Goal: Task Accomplishment & Management: Manage account settings

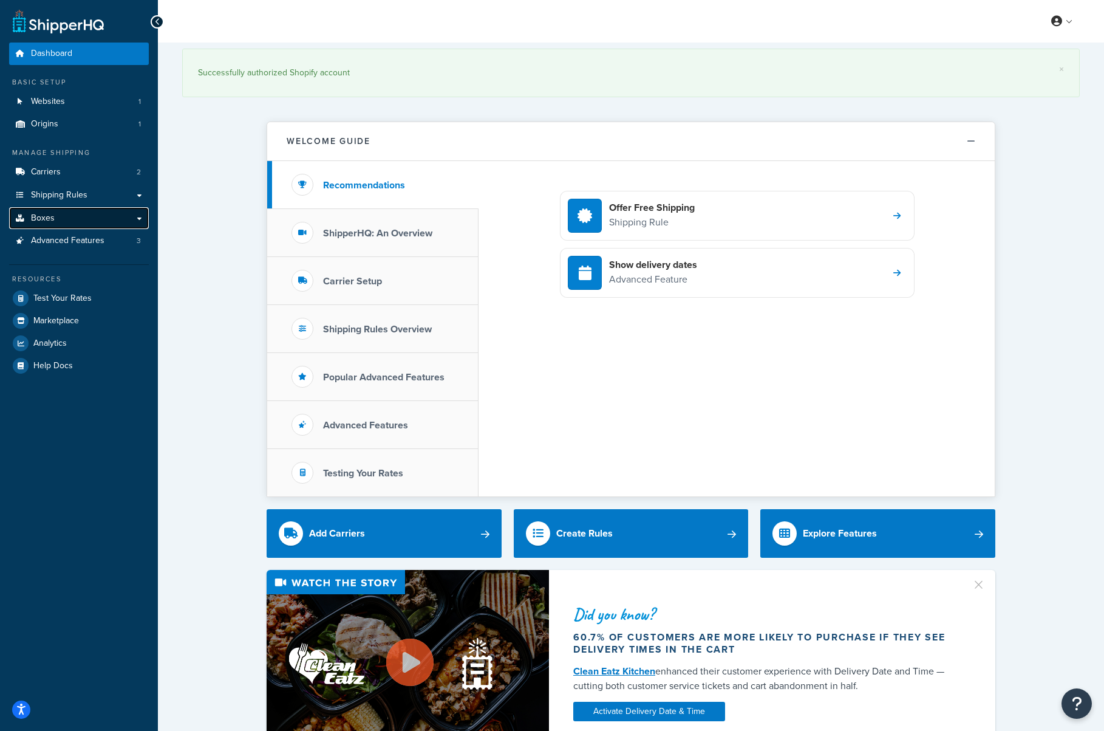
click at [77, 217] on link "Boxes" at bounding box center [79, 218] width 140 height 22
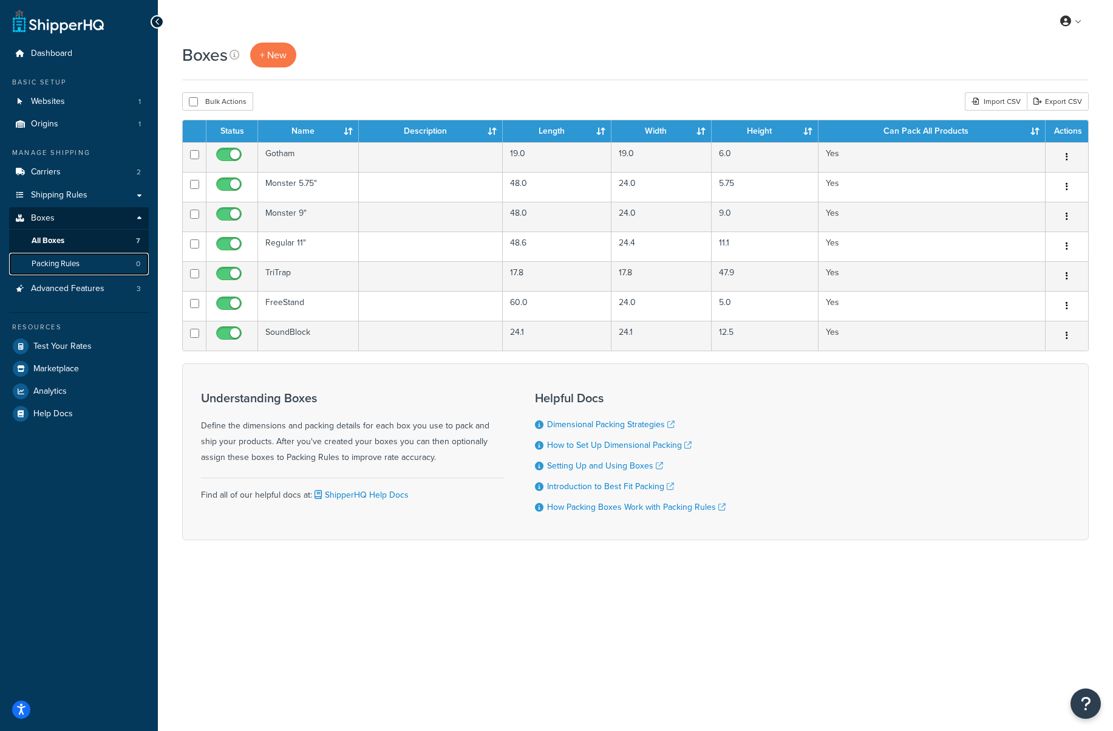
click at [95, 266] on link "Packing Rules 0" at bounding box center [79, 264] width 140 height 22
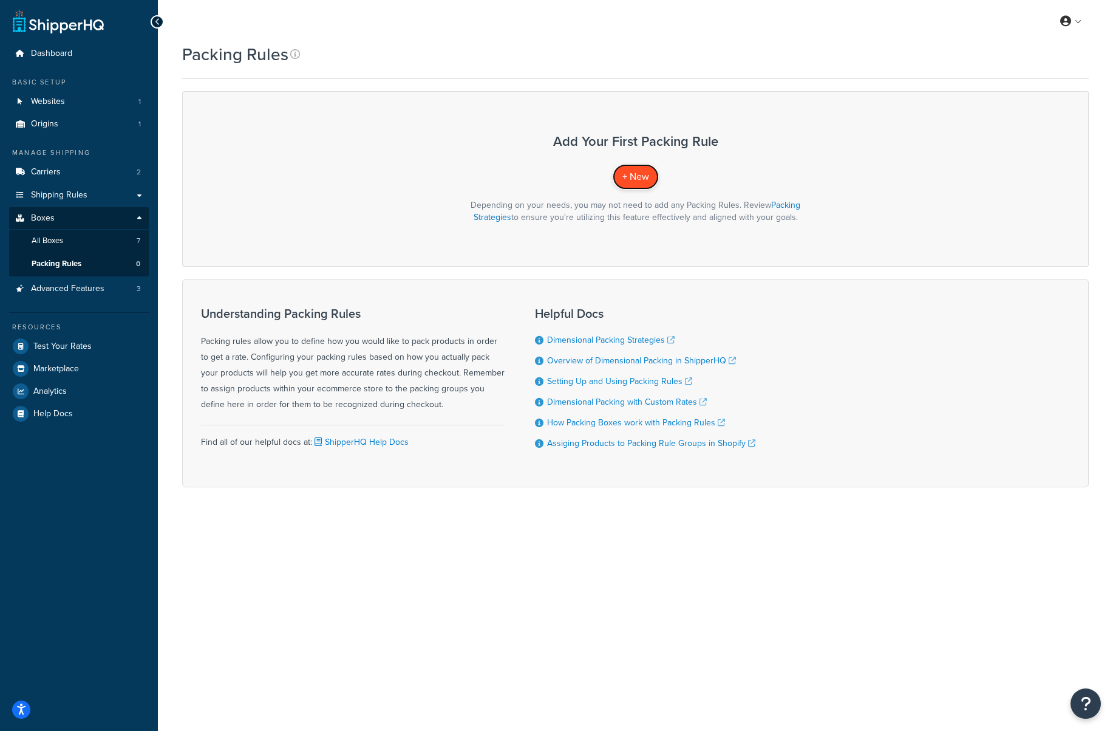
click at [641, 180] on span "+ New" at bounding box center [636, 176] width 27 height 14
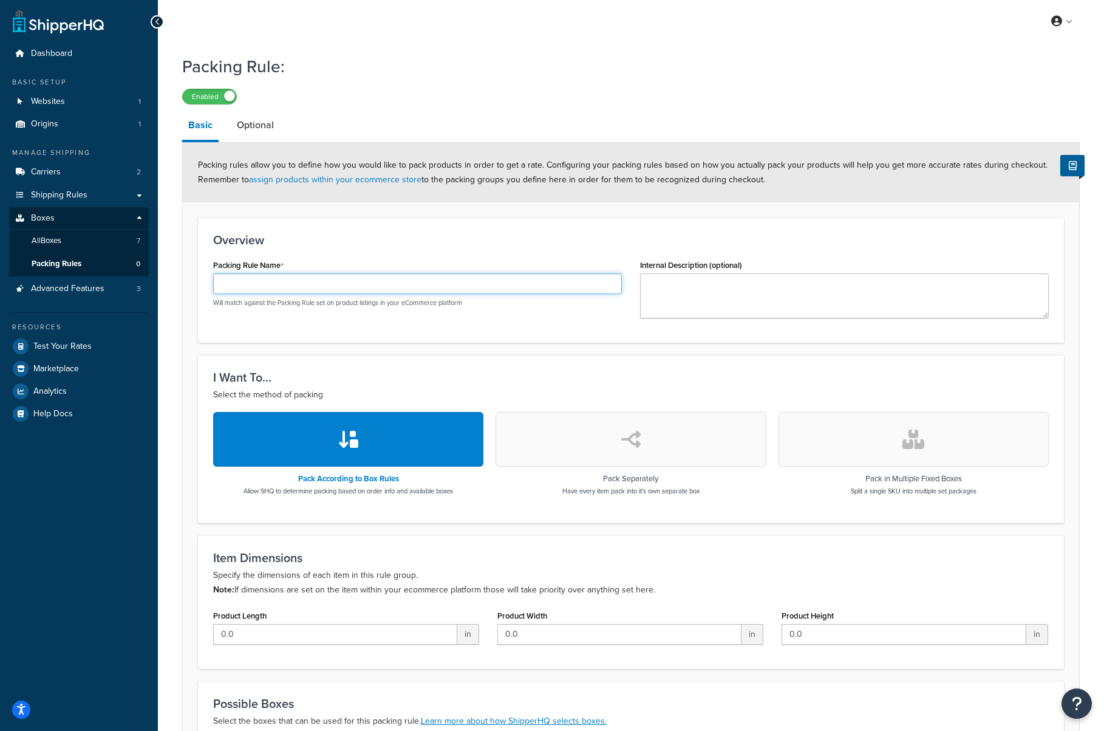
click at [378, 284] on input "Packing Rule Name" at bounding box center [417, 283] width 409 height 21
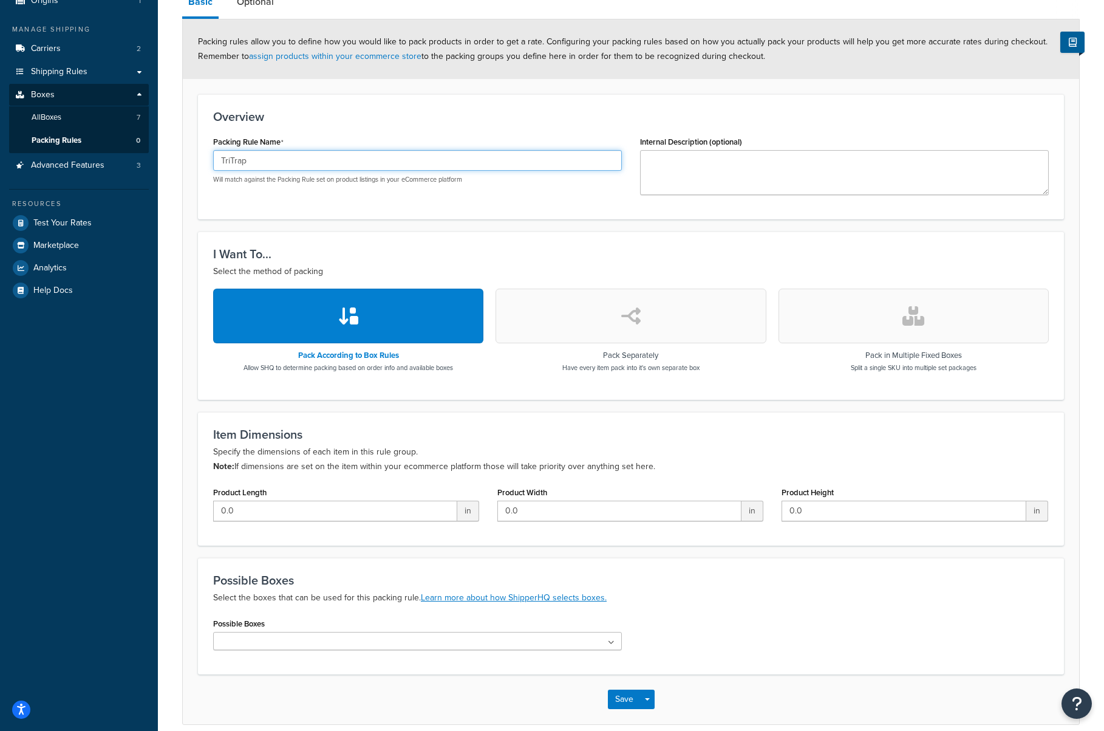
scroll to position [131, 0]
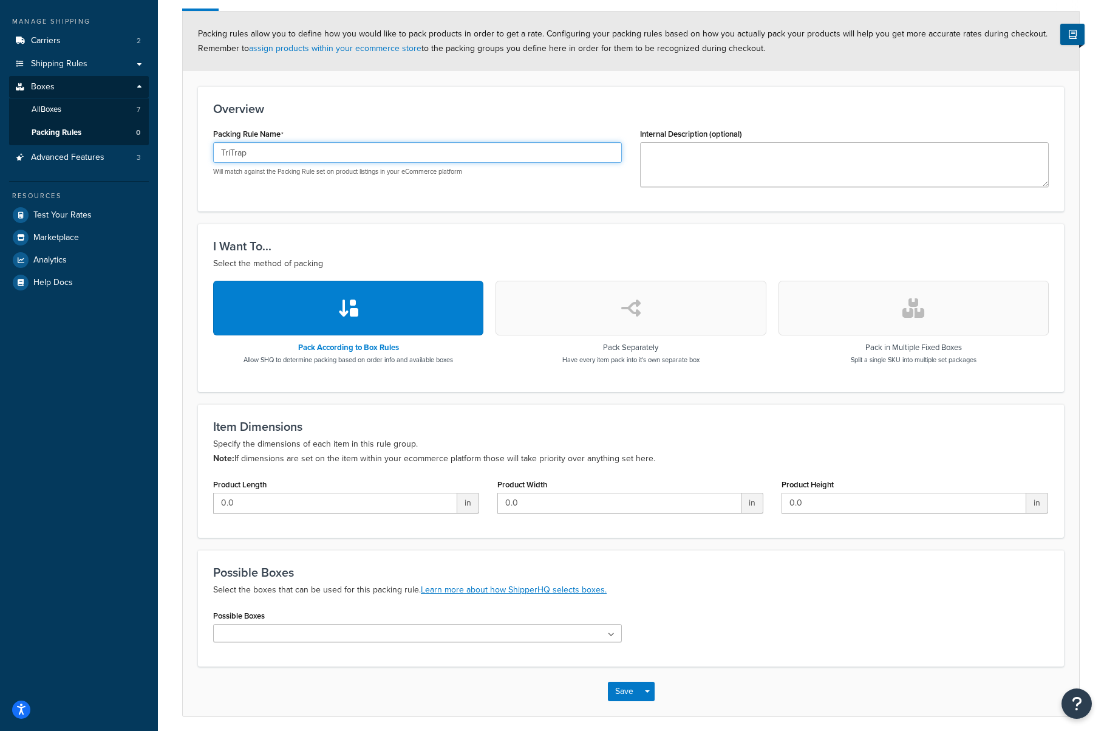
type input "TriTrap"
click at [421, 505] on input "0.0" at bounding box center [335, 503] width 244 height 21
click at [425, 539] on form "Packing rules allow you to define how you would like to pack products in order …" at bounding box center [631, 364] width 897 height 704
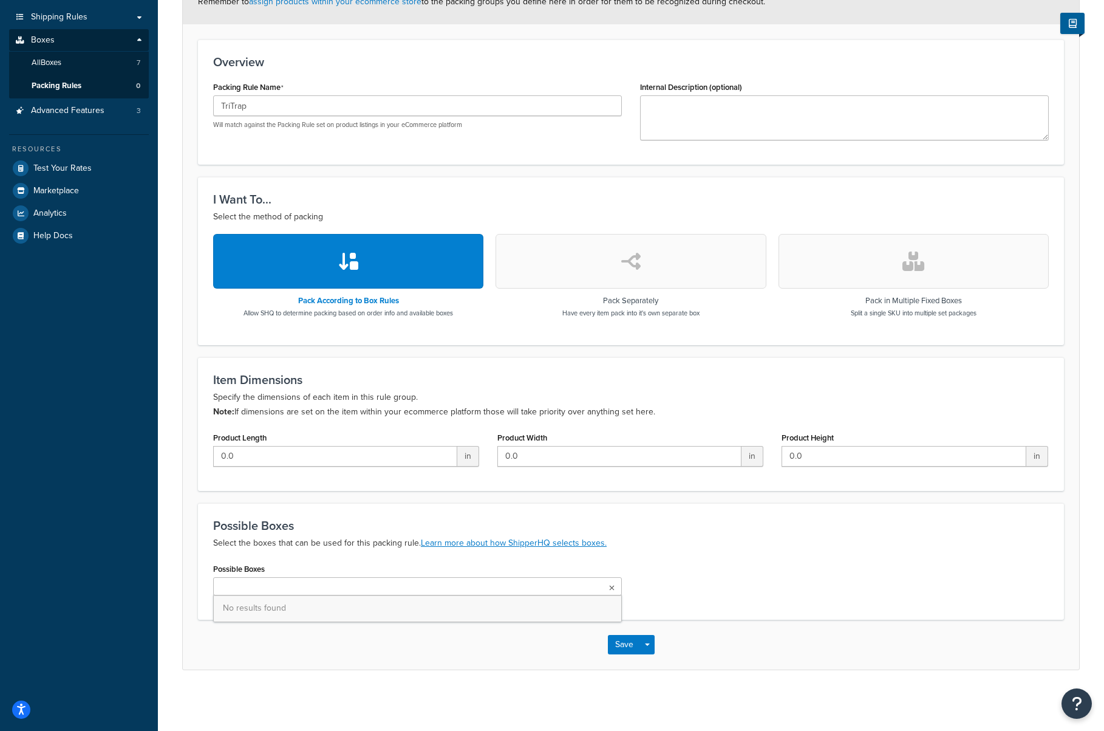
click at [586, 587] on ul at bounding box center [417, 586] width 409 height 18
click at [579, 604] on span "No results found" at bounding box center [418, 608] width 408 height 27
click at [705, 564] on div "Possible Boxes No results found" at bounding box center [631, 582] width 854 height 44
click at [386, 448] on input "0.0" at bounding box center [335, 456] width 244 height 21
type input "170.0"
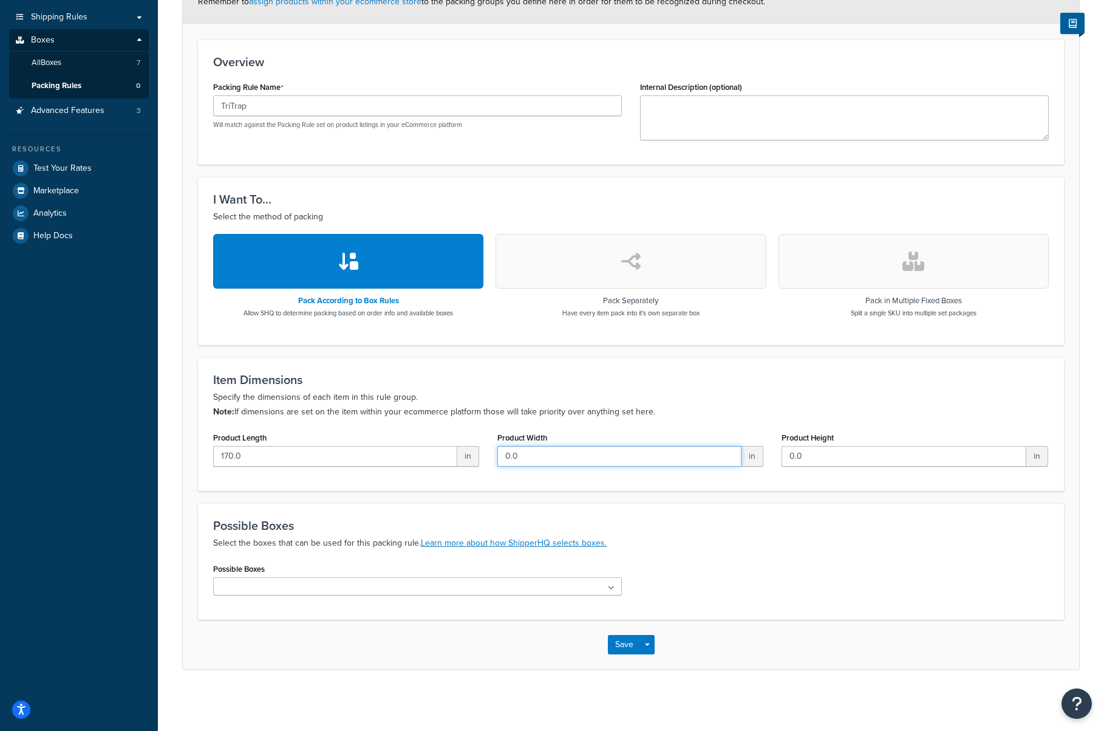
drag, startPoint x: 560, startPoint y: 456, endPoint x: 460, endPoint y: 450, distance: 99.8
click at [460, 450] on div "Product Length 170.0 in Product Width 0.0 in Product Height 0.0 in" at bounding box center [631, 452] width 854 height 47
type input "17"
click at [807, 454] on input "0.0" at bounding box center [904, 456] width 244 height 21
drag, startPoint x: 807, startPoint y: 454, endPoint x: 751, endPoint y: 454, distance: 55.9
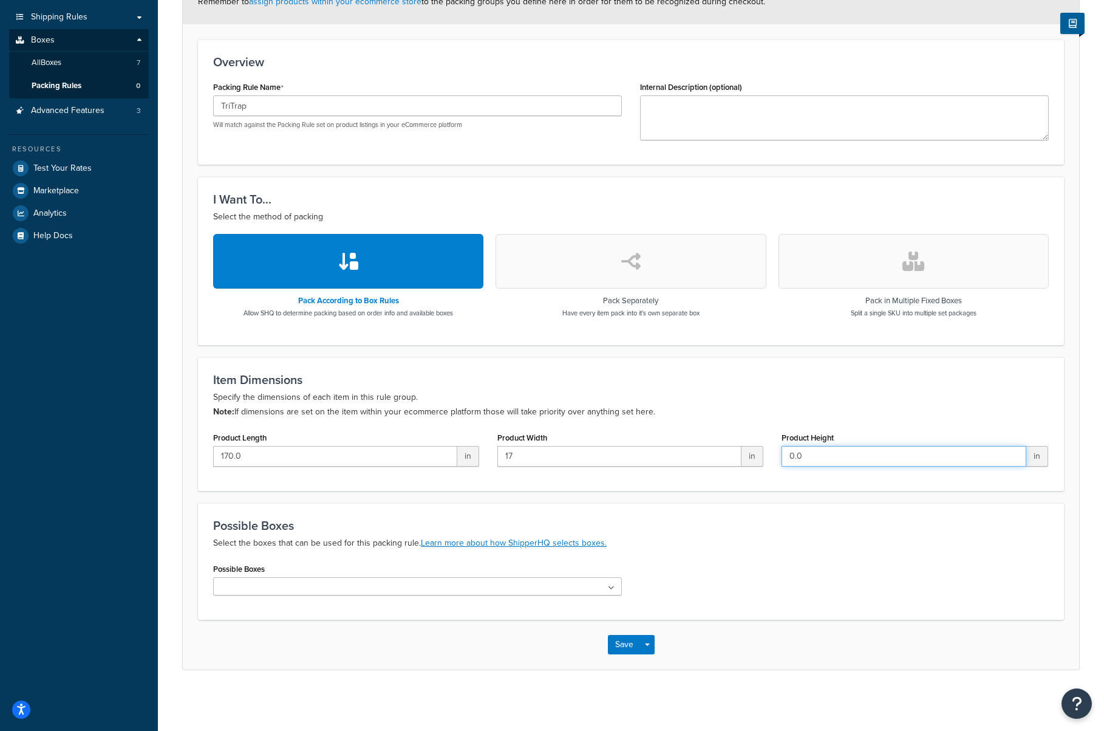
click at [751, 454] on div "Product Length 170.0 in Product Width 17 in Product Height 0.0 in" at bounding box center [631, 452] width 854 height 47
type input "47"
click at [758, 522] on h3 "Possible Boxes" at bounding box center [631, 525] width 836 height 13
click at [494, 578] on ul at bounding box center [417, 586] width 409 height 18
click at [466, 589] on ul at bounding box center [417, 586] width 409 height 18
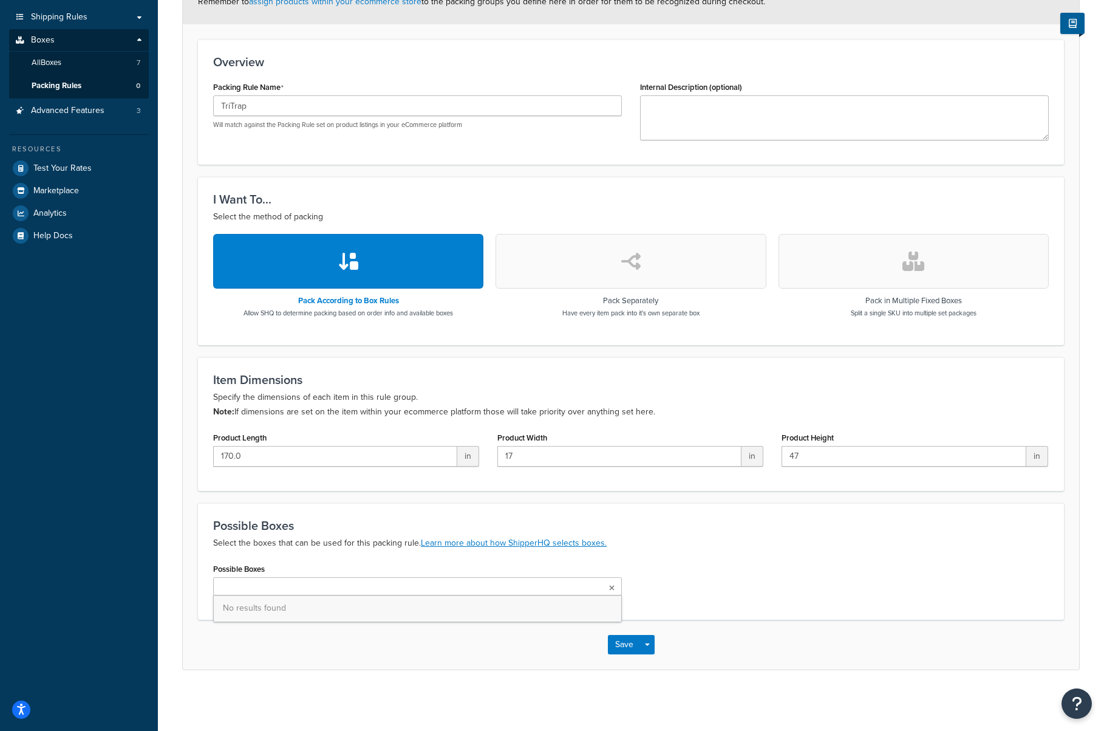
click at [415, 606] on span "No results found" at bounding box center [418, 608] width 408 height 27
click at [683, 575] on div "Possible Boxes No results found" at bounding box center [631, 582] width 854 height 44
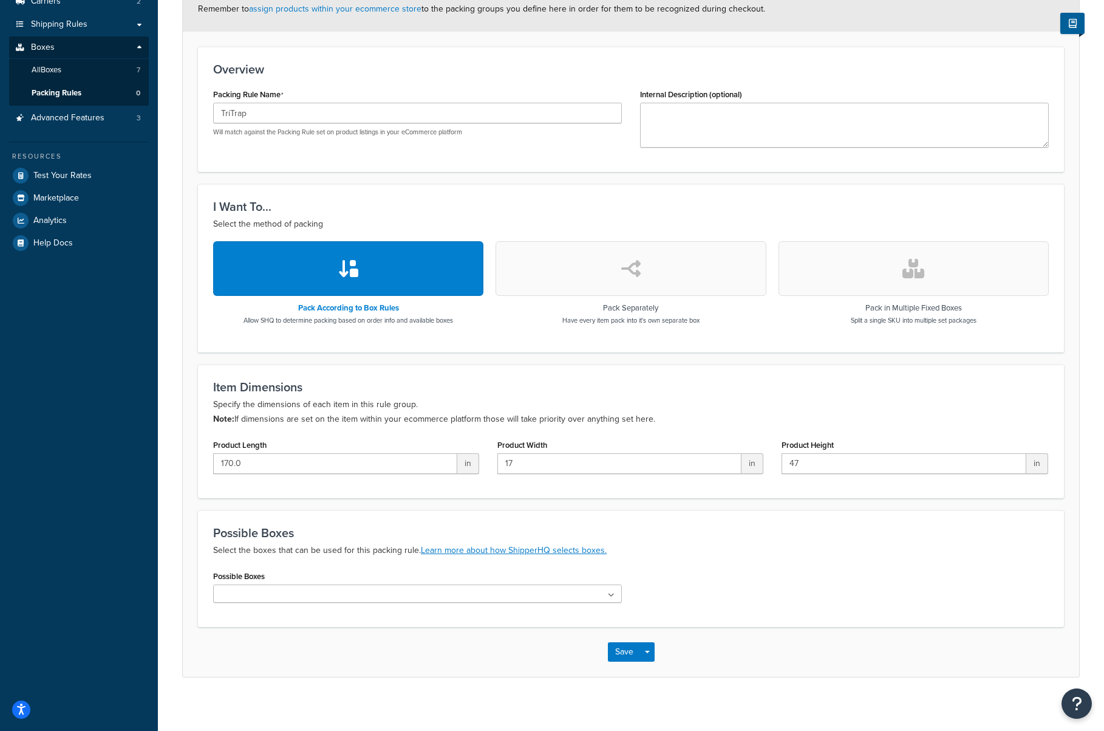
scroll to position [163, 0]
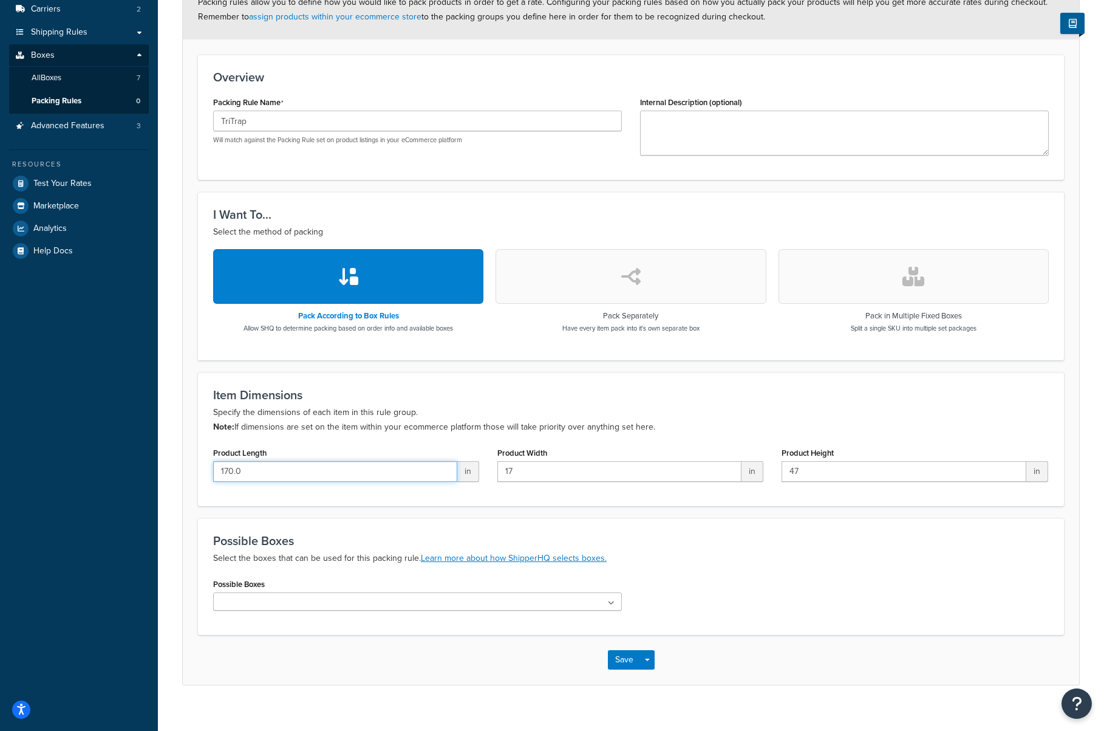
drag, startPoint x: 255, startPoint y: 469, endPoint x: 190, endPoint y: 467, distance: 65.0
click at [190, 467] on form "Packing rules allow you to define how you would like to pack products in order …" at bounding box center [631, 332] width 897 height 704
type input "17"
click at [519, 514] on form "Packing rules allow you to define how you would like to pack products in order …" at bounding box center [631, 332] width 897 height 704
click at [462, 595] on ul at bounding box center [417, 601] width 409 height 18
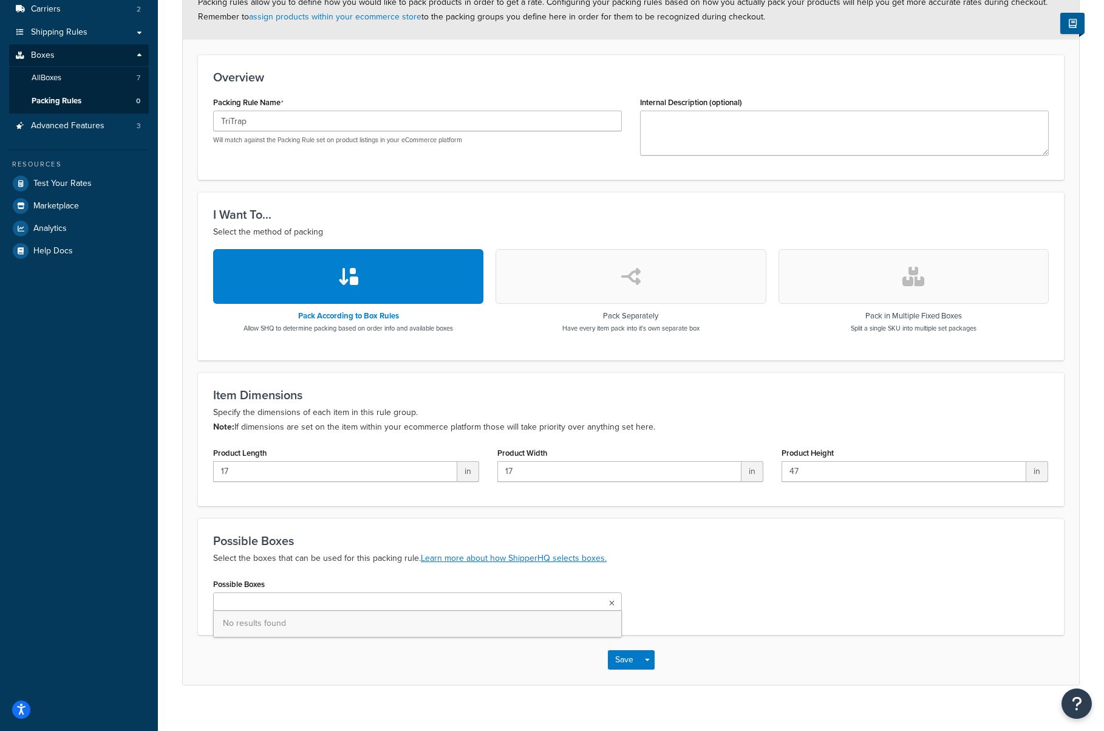
click at [439, 618] on span "No results found" at bounding box center [418, 623] width 408 height 27
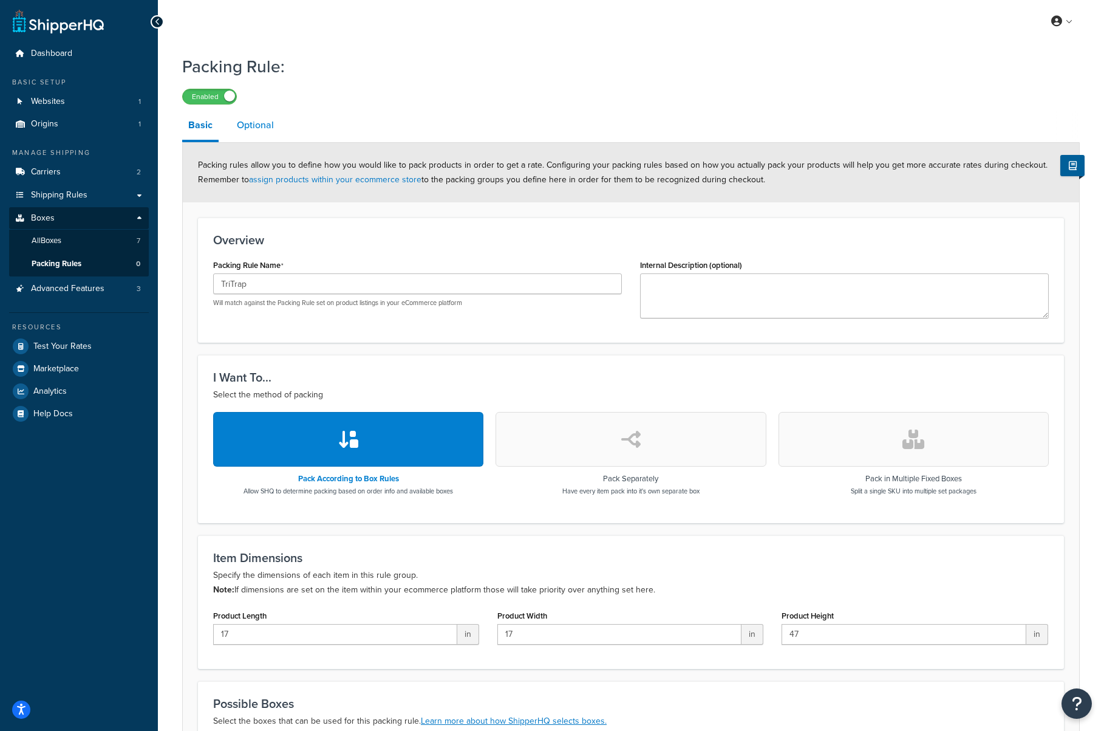
click at [267, 131] on link "Optional" at bounding box center [255, 125] width 49 height 29
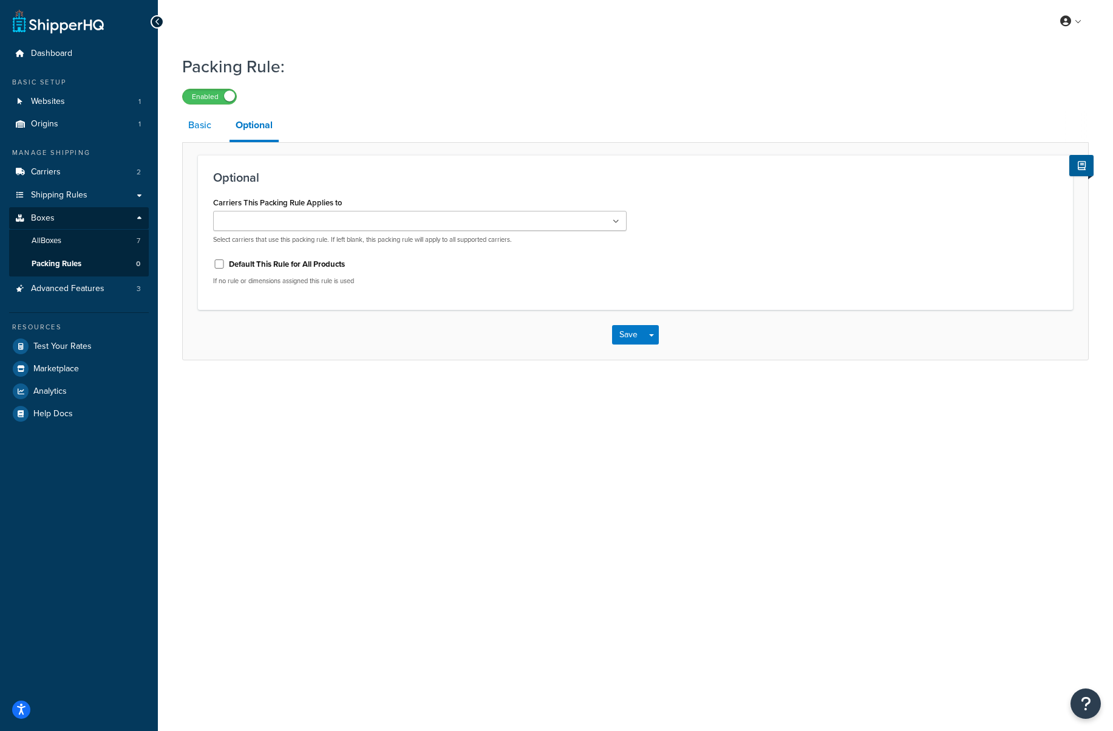
click at [205, 127] on link "Basic" at bounding box center [199, 125] width 35 height 29
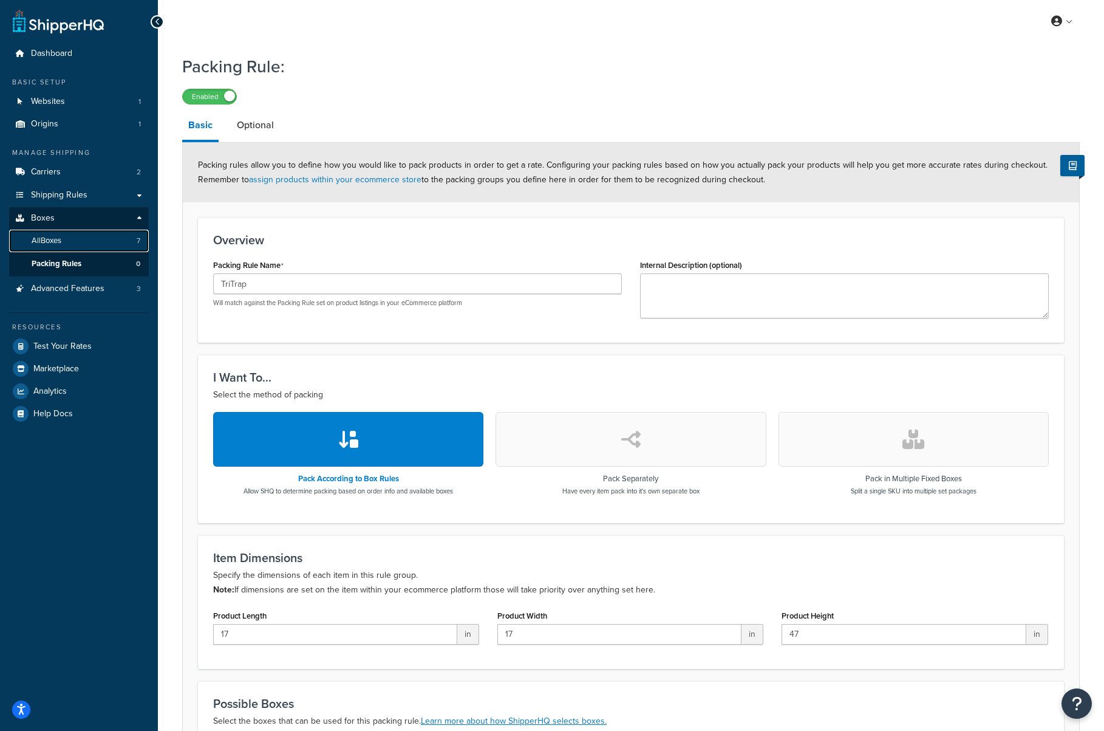
click at [84, 234] on link "All Boxes 7" at bounding box center [79, 241] width 140 height 22
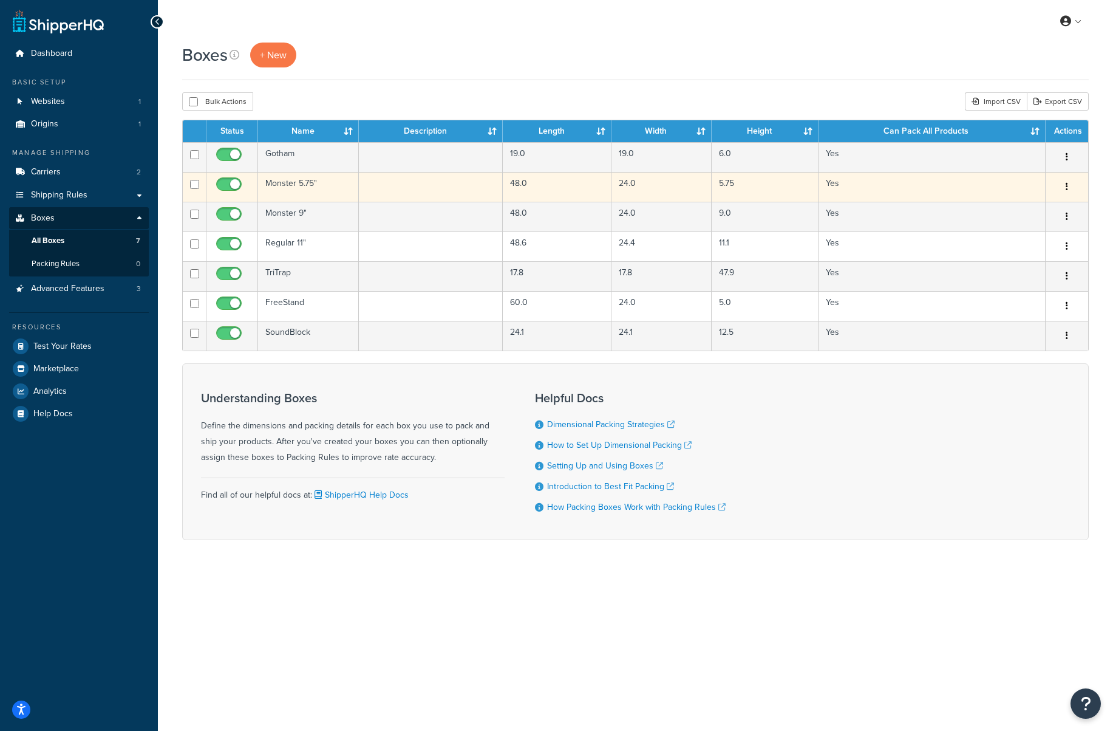
click at [284, 185] on td "Monster 5.75"" at bounding box center [308, 187] width 101 height 30
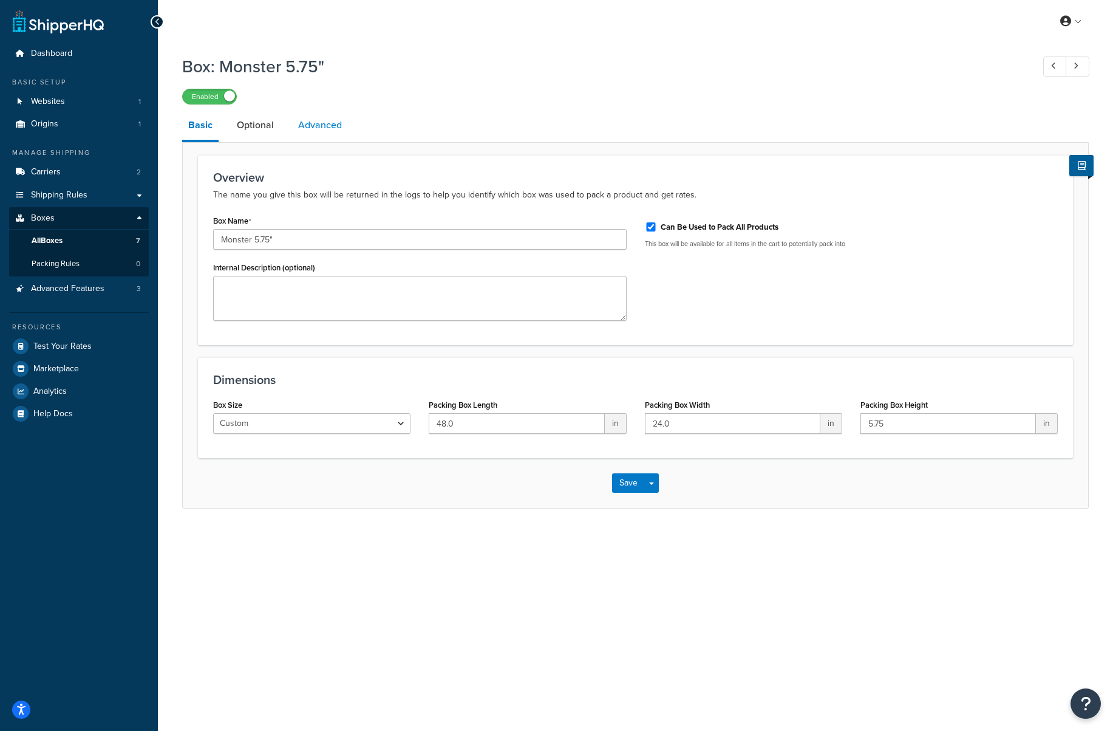
click at [327, 128] on link "Advanced" at bounding box center [320, 125] width 56 height 29
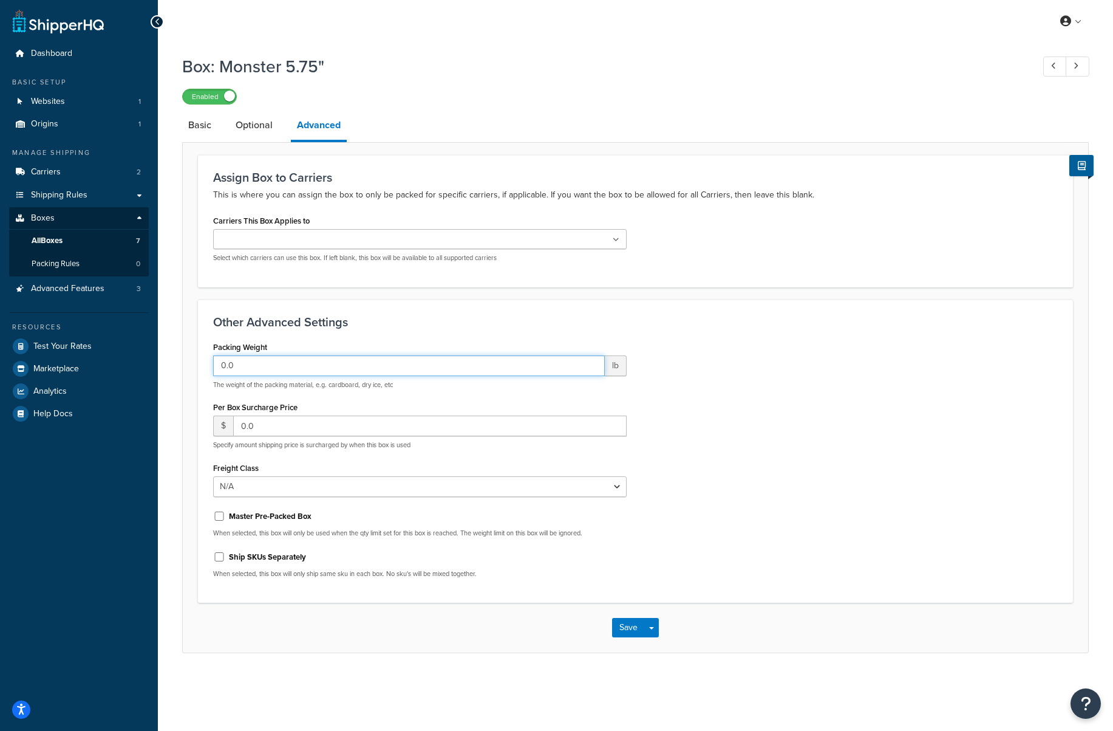
drag, startPoint x: 340, startPoint y: 363, endPoint x: 207, endPoint y: 360, distance: 133.7
click at [207, 360] on div "Packing Weight 0.0 lb The weight of the packing material, e.g. cardboard, dry i…" at bounding box center [420, 463] width 432 height 250
type input "4"
click at [613, 490] on select "N/A 50 55 60 65 70 77.5 85 92.5 100 110 125 150 175 200 250 300 400 500" at bounding box center [420, 486] width 414 height 21
click at [638, 626] on button "Save" at bounding box center [628, 627] width 33 height 19
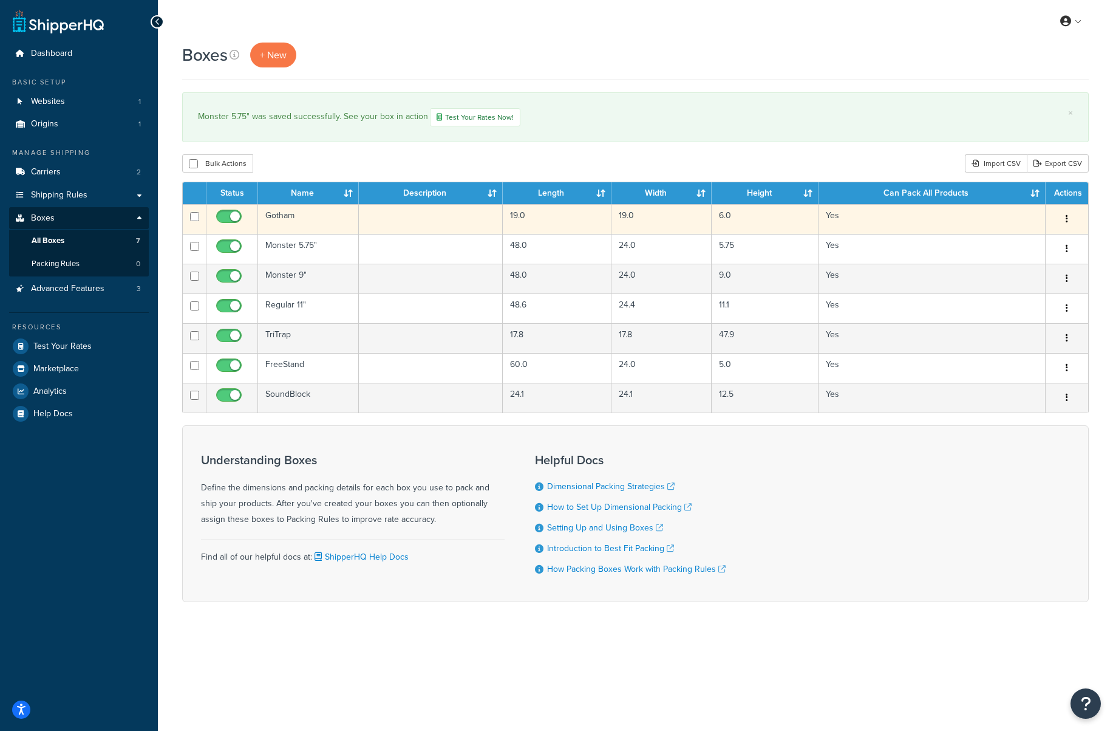
click at [283, 217] on td "Gotham" at bounding box center [308, 219] width 101 height 30
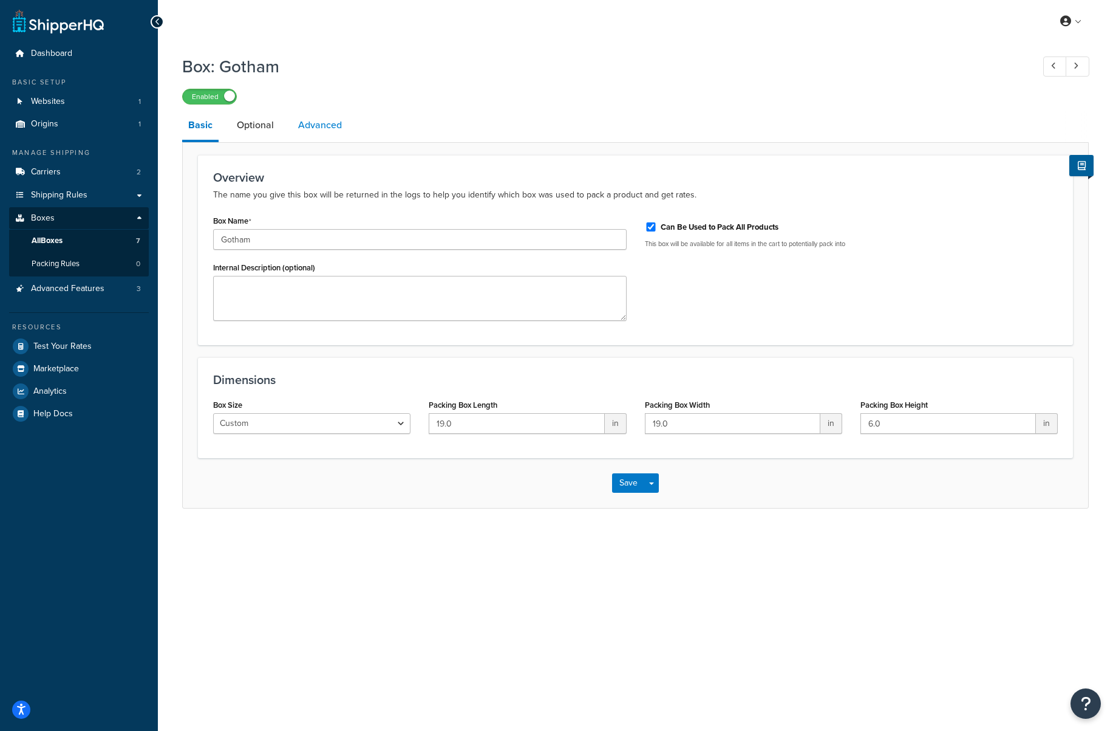
click at [325, 133] on link "Advanced" at bounding box center [320, 125] width 56 height 29
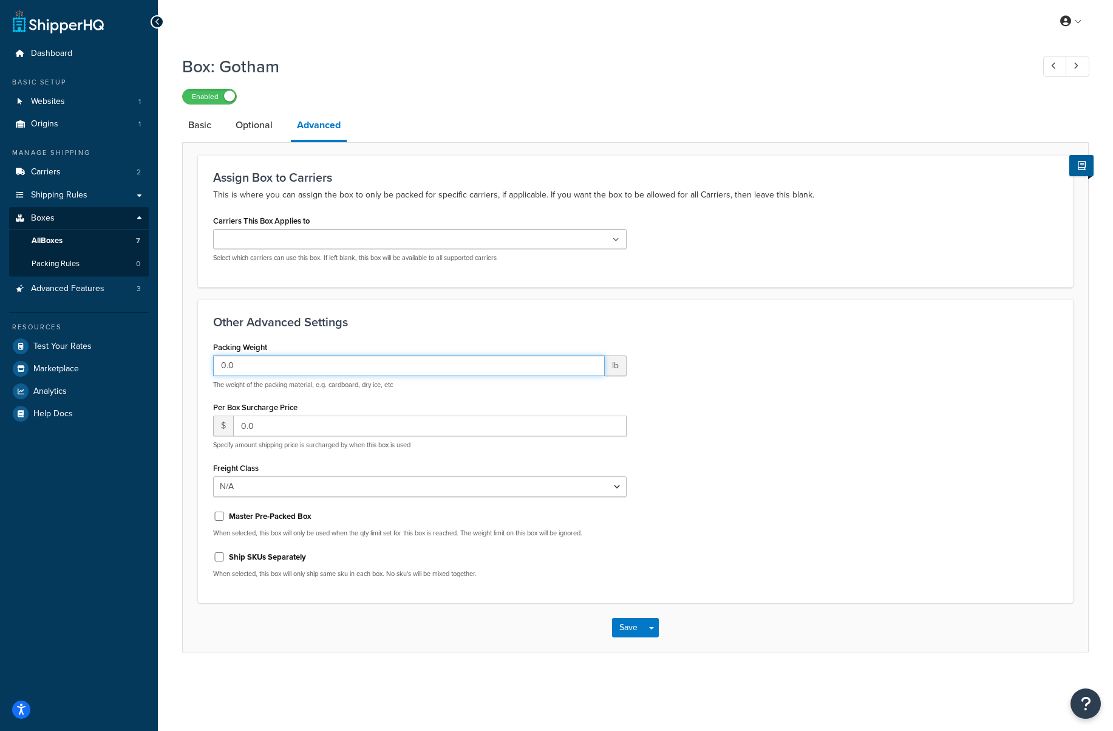
drag, startPoint x: 265, startPoint y: 366, endPoint x: 194, endPoint y: 364, distance: 71.7
click at [194, 364] on form "Assign Box to Carriers This is where you can assign the box to only be packed f…" at bounding box center [636, 403] width 906 height 497
type input "2"
click at [630, 624] on button "Save" at bounding box center [628, 627] width 33 height 19
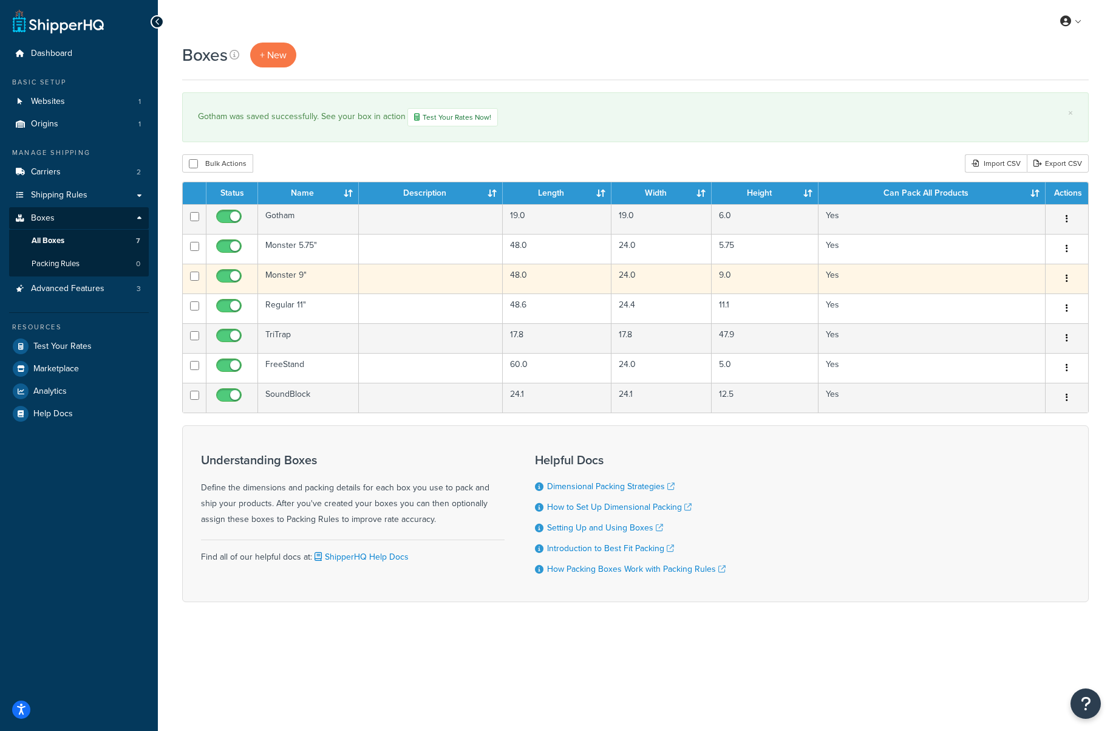
click at [290, 275] on td "Monster 9"" at bounding box center [308, 279] width 101 height 30
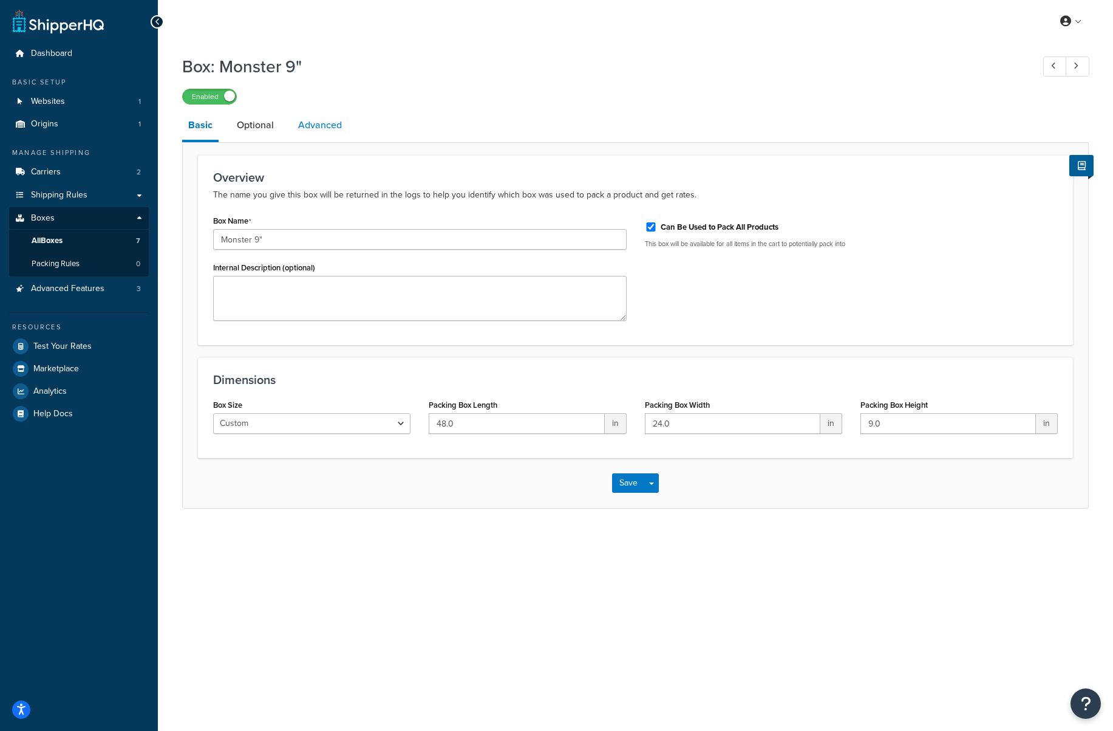
click at [329, 121] on link "Advanced" at bounding box center [320, 125] width 56 height 29
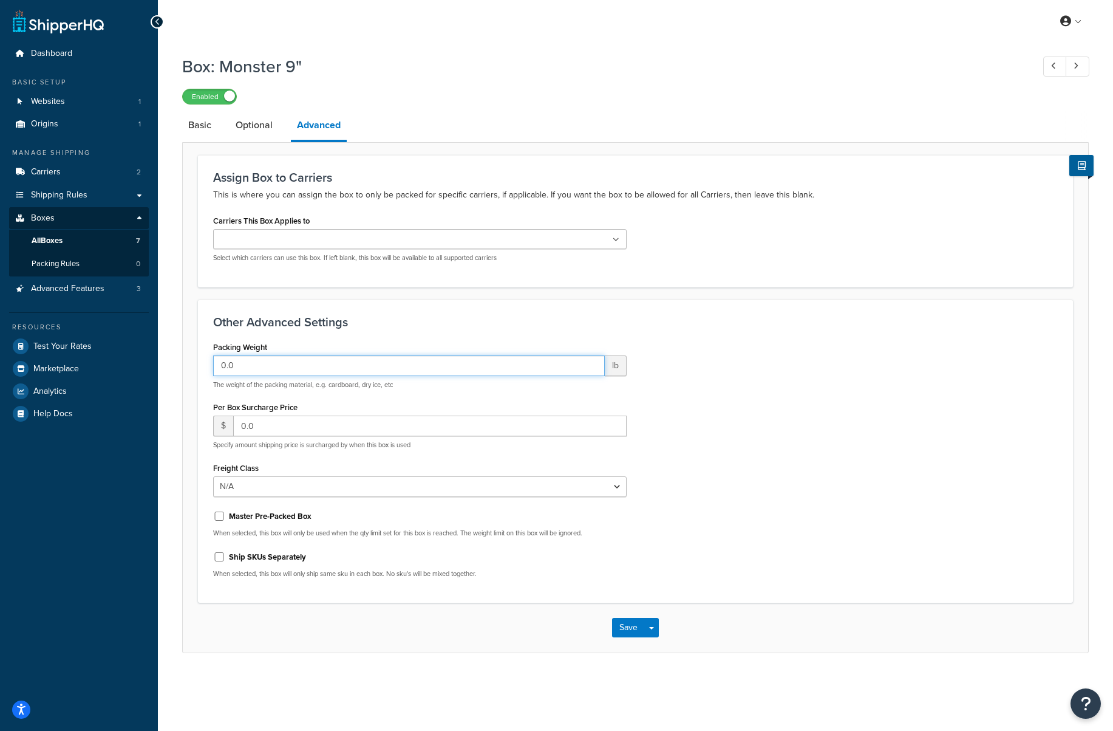
drag, startPoint x: 261, startPoint y: 365, endPoint x: 200, endPoint y: 363, distance: 60.2
click at [200, 363] on div "Other Advanced Settings Packing Weight 0.0 lb The weight of the packing materia…" at bounding box center [635, 451] width 875 height 304
type input "4"
click at [248, 133] on link "Optional" at bounding box center [254, 125] width 49 height 29
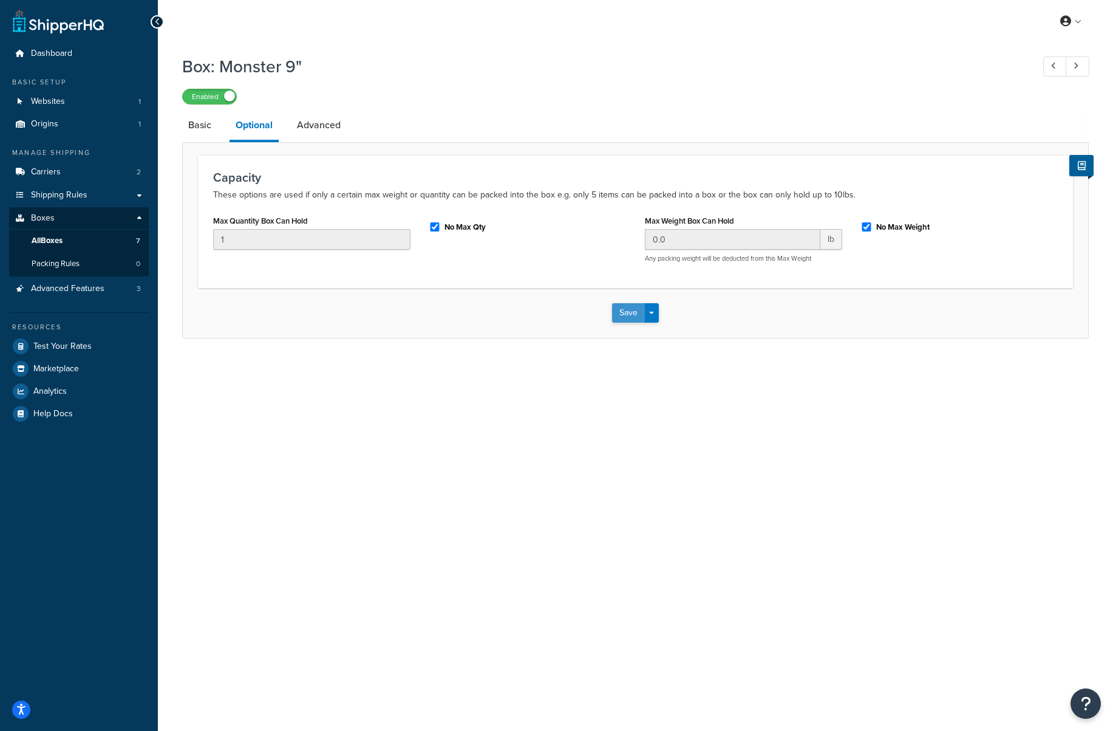
click at [627, 316] on button "Save" at bounding box center [628, 312] width 33 height 19
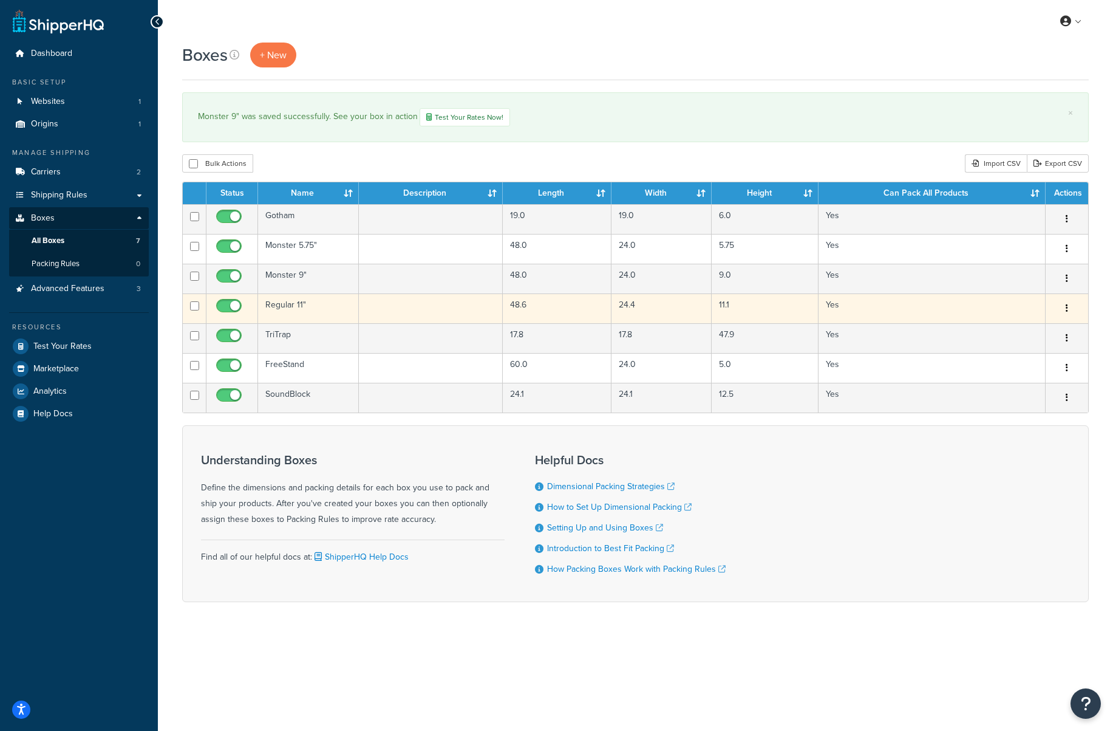
click at [299, 306] on td "Regular 11"" at bounding box center [308, 308] width 101 height 30
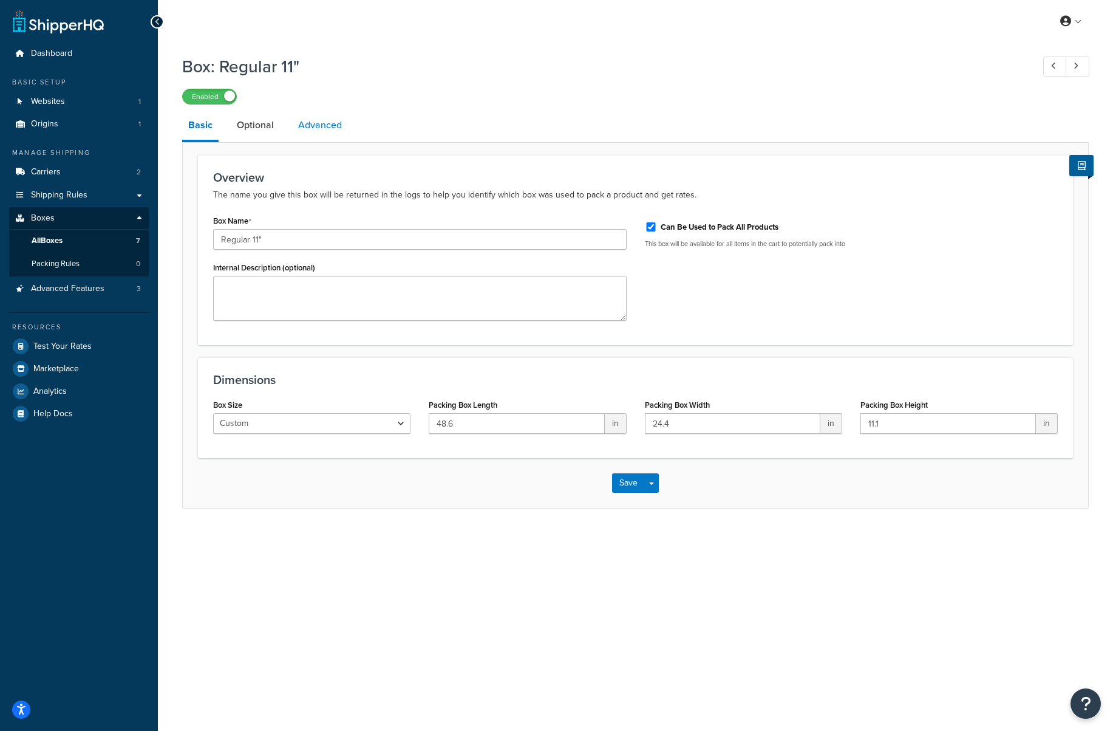
click at [314, 124] on link "Advanced" at bounding box center [320, 125] width 56 height 29
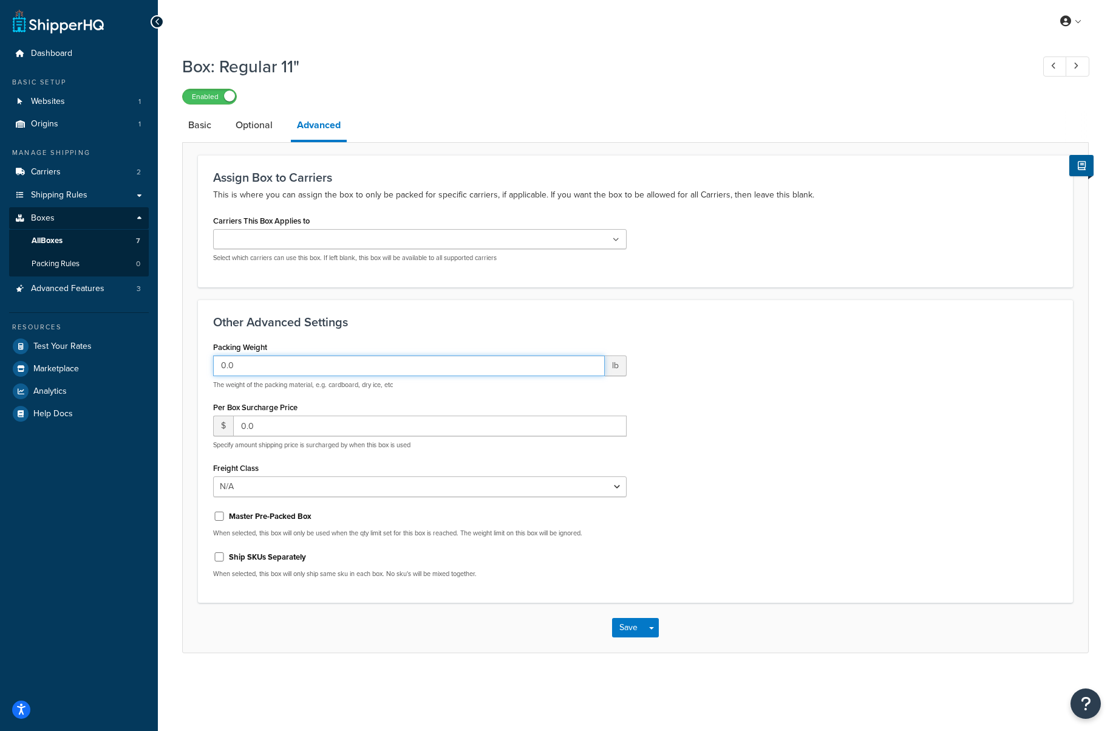
drag, startPoint x: 230, startPoint y: 367, endPoint x: 199, endPoint y: 367, distance: 31.0
click at [199, 367] on div "Other Advanced Settings Packing Weight 0.0 lb The weight of the packing materia…" at bounding box center [635, 451] width 875 height 304
type input "4"
click at [624, 626] on button "Save" at bounding box center [628, 627] width 33 height 19
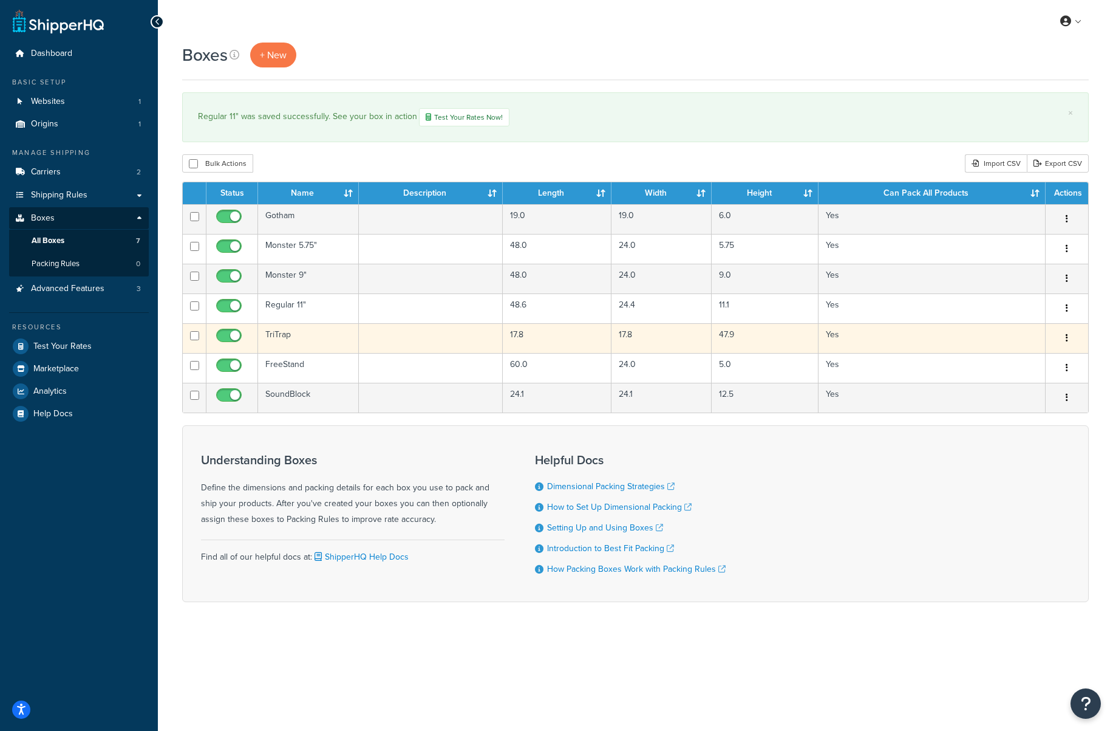
click at [287, 334] on td "TriTrap" at bounding box center [308, 338] width 101 height 30
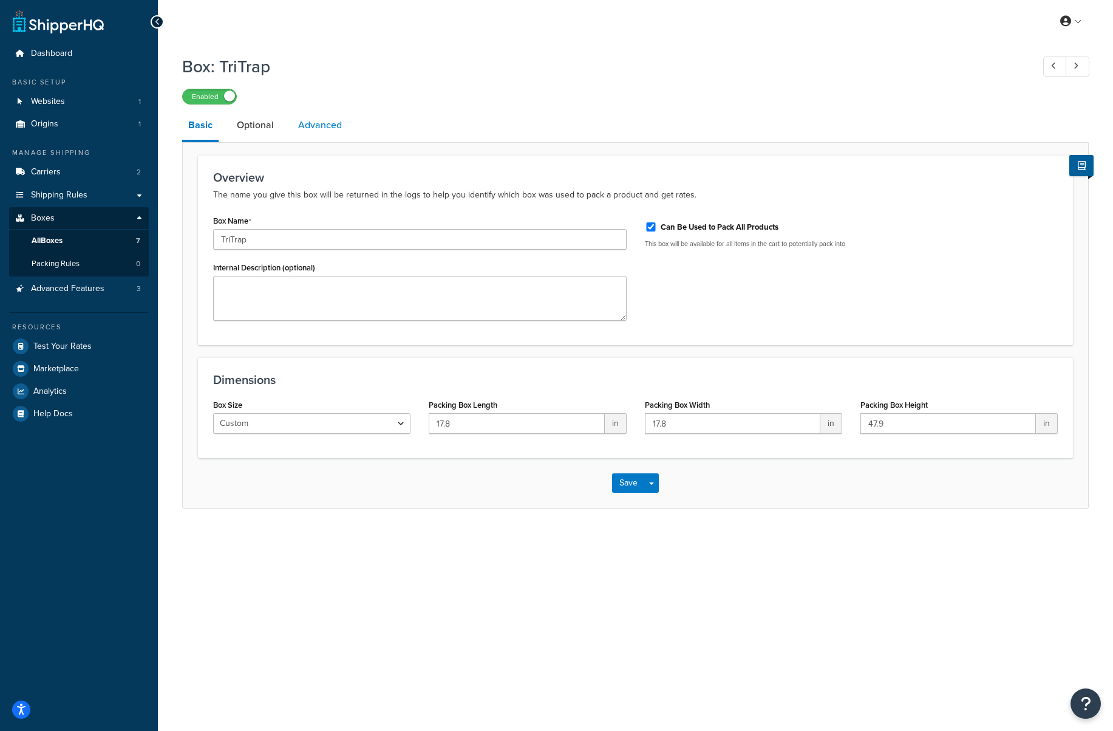
click at [319, 121] on link "Advanced" at bounding box center [320, 125] width 56 height 29
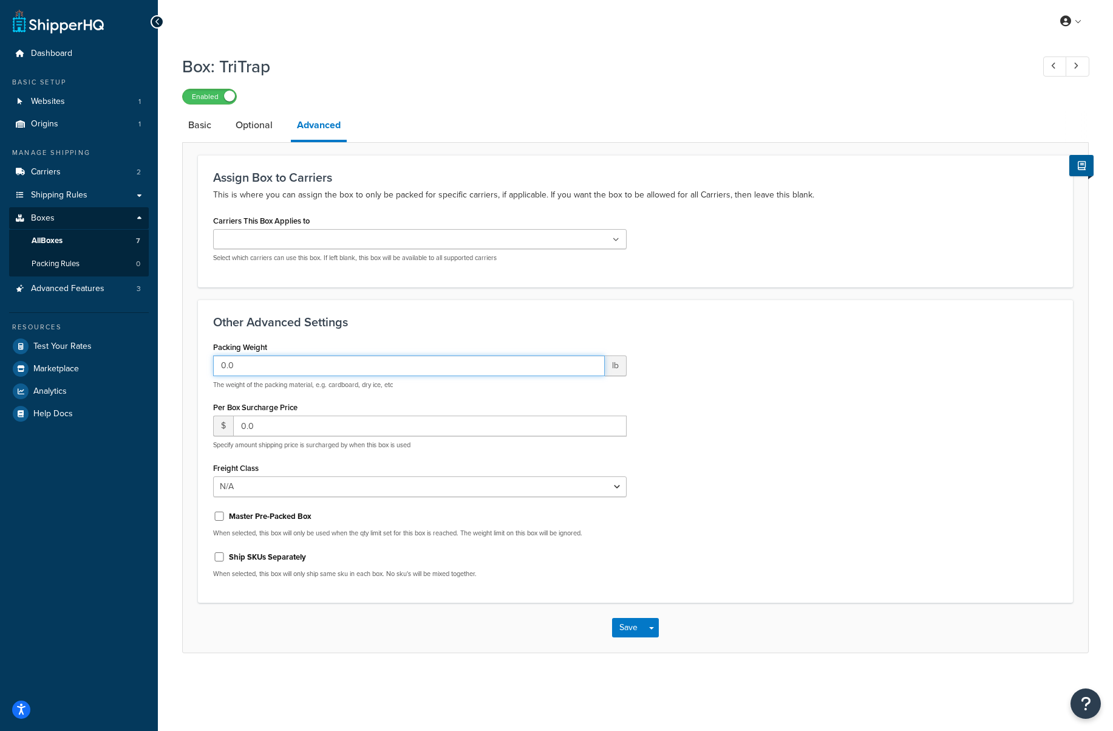
drag, startPoint x: 263, startPoint y: 362, endPoint x: 196, endPoint y: 359, distance: 67.5
click at [196, 359] on form "Assign Box to Carriers This is where you can assign the box to only be packed f…" at bounding box center [636, 403] width 906 height 497
type input "4"
click at [632, 631] on button "Save" at bounding box center [628, 627] width 33 height 19
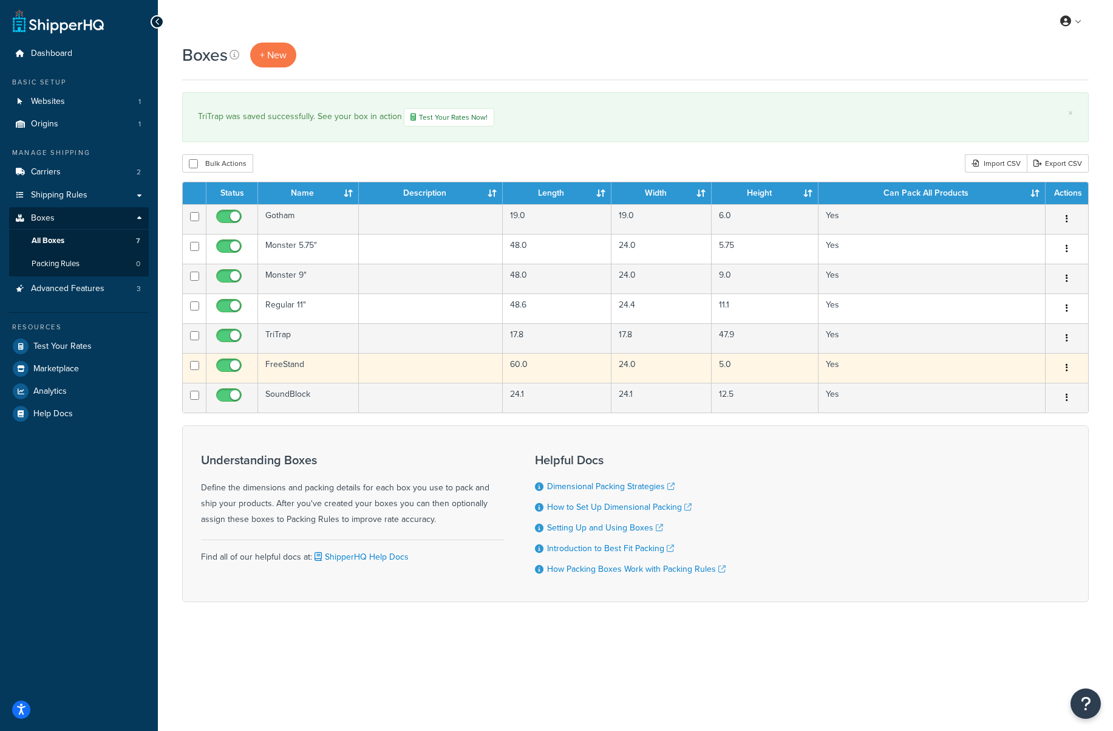
click at [299, 364] on td "FreeStand" at bounding box center [308, 368] width 101 height 30
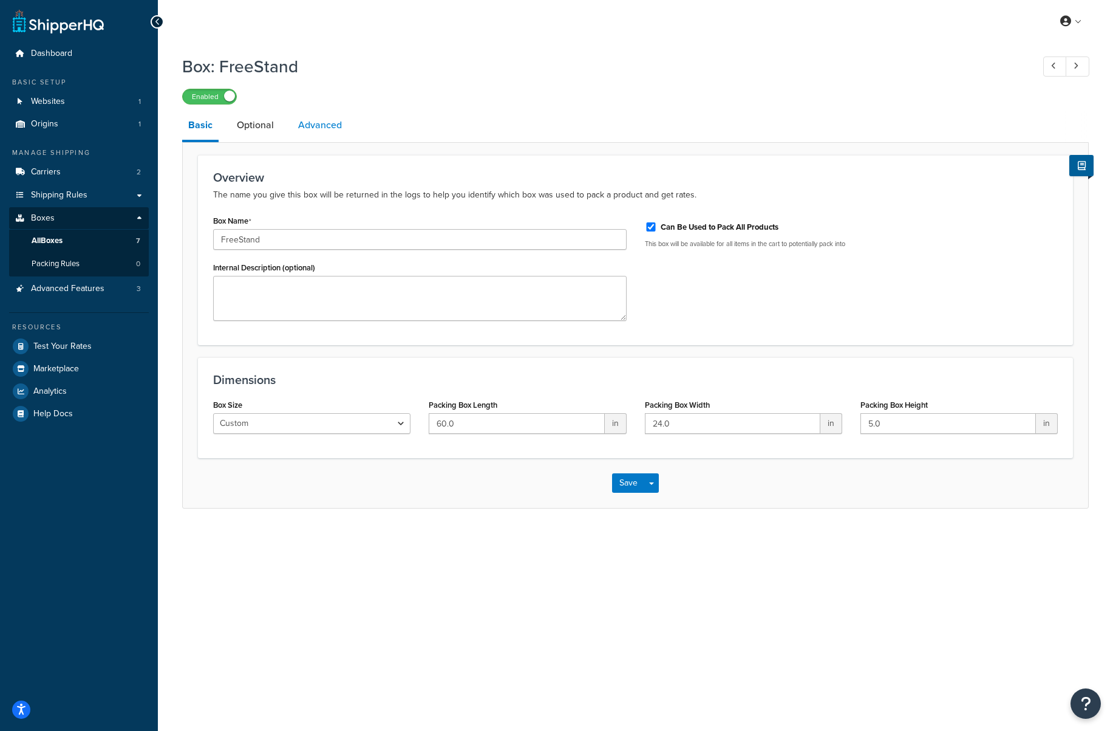
click at [319, 121] on link "Advanced" at bounding box center [320, 125] width 56 height 29
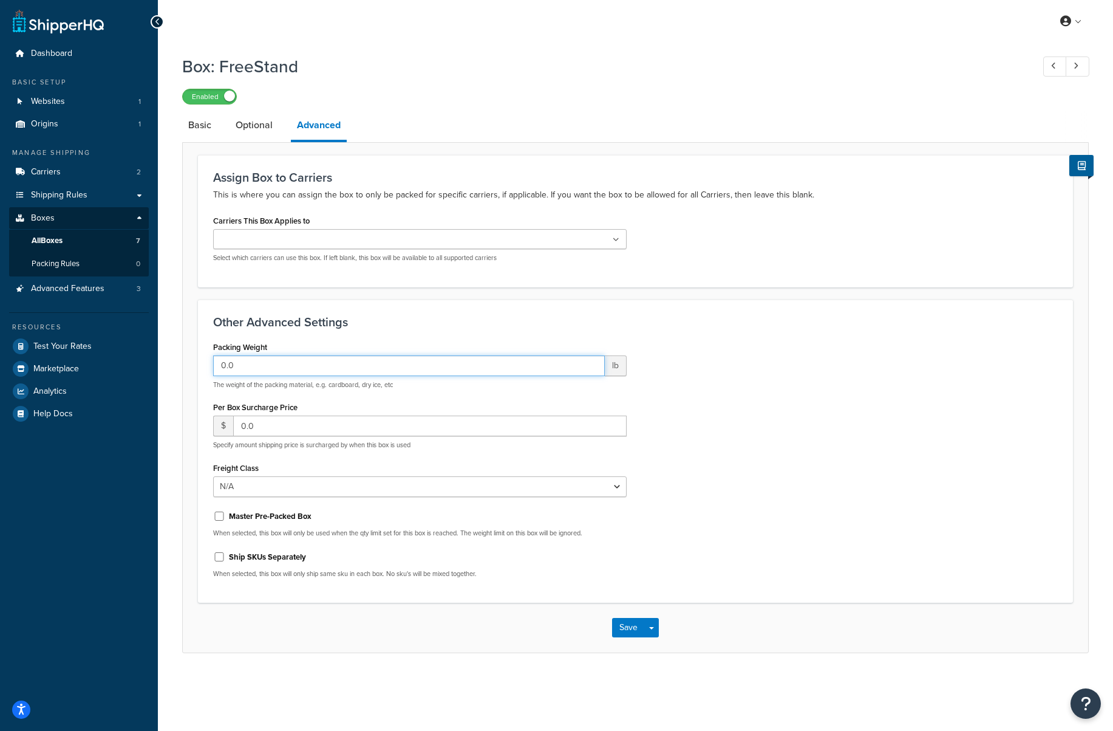
drag, startPoint x: 273, startPoint y: 366, endPoint x: 200, endPoint y: 368, distance: 72.9
click at [187, 363] on form "Assign Box to Carriers This is where you can assign the box to only be packed f…" at bounding box center [636, 403] width 906 height 497
type input "4"
click at [627, 627] on button "Save" at bounding box center [628, 627] width 33 height 19
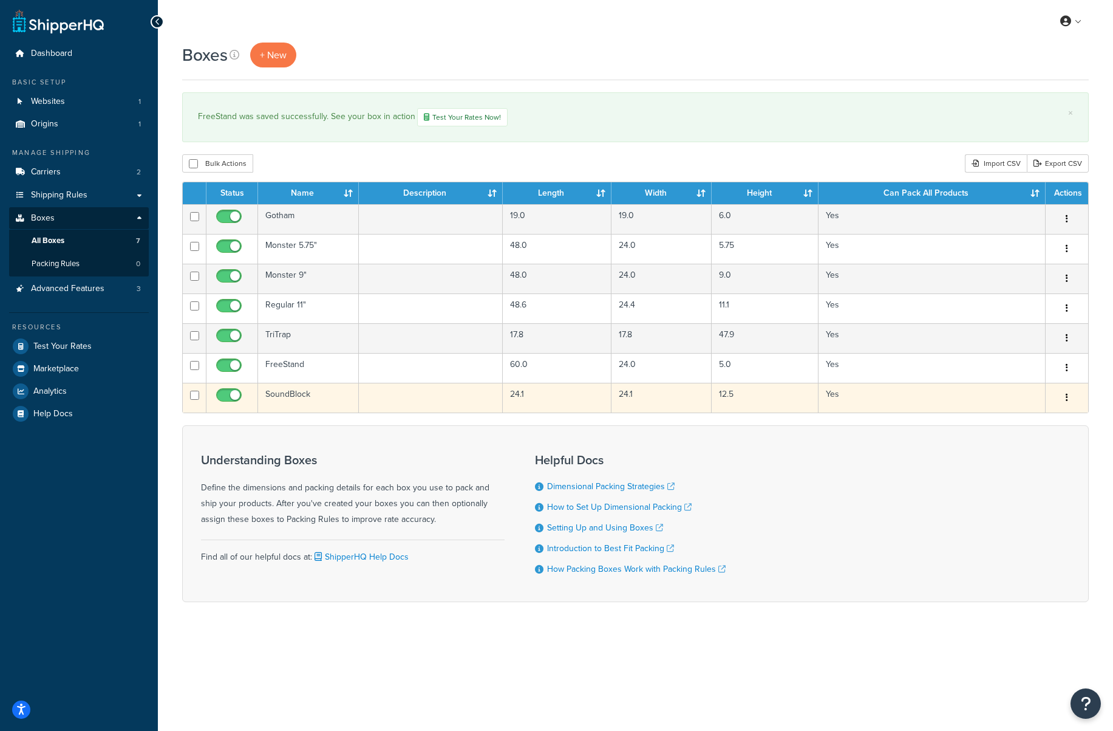
click at [287, 394] on td "SoundBlock" at bounding box center [308, 398] width 101 height 30
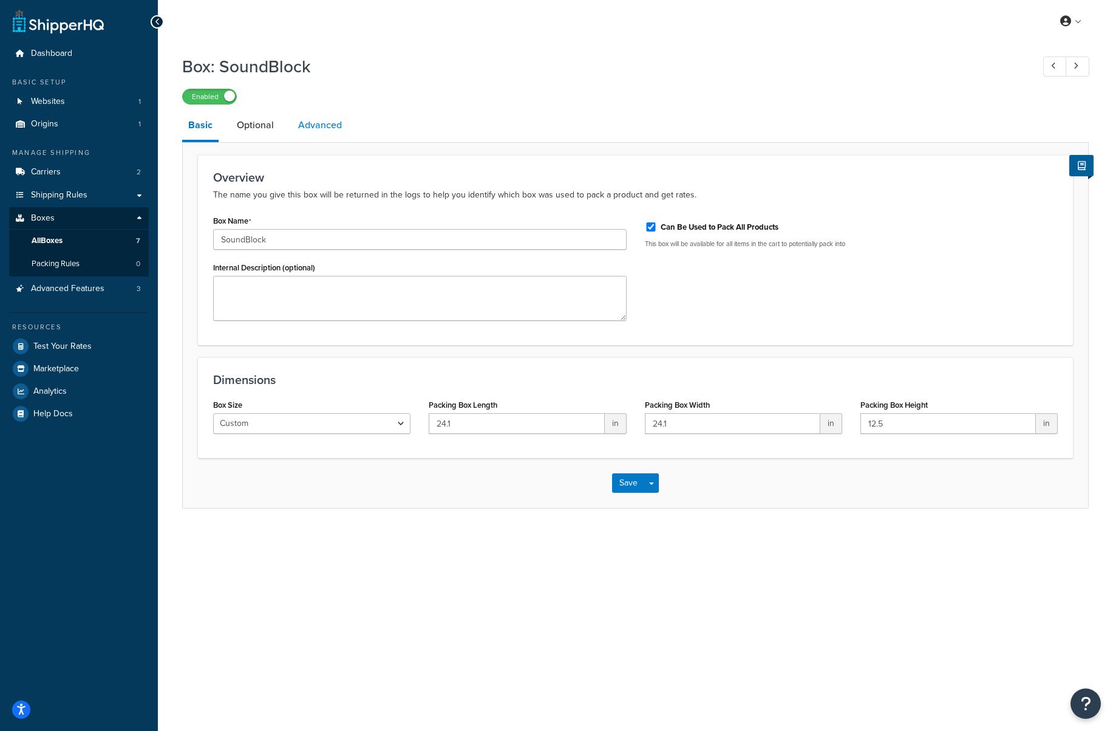
click at [328, 132] on link "Advanced" at bounding box center [320, 125] width 56 height 29
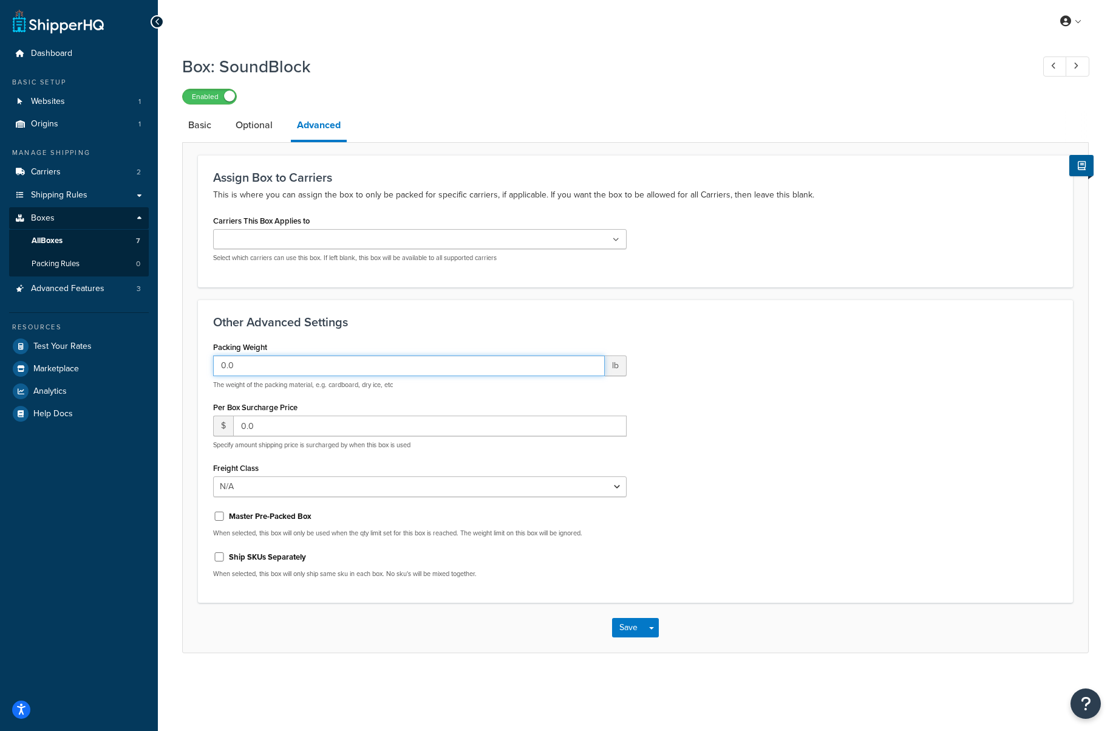
drag, startPoint x: 262, startPoint y: 360, endPoint x: 190, endPoint y: 362, distance: 71.7
click at [189, 361] on form "Assign Box to Carriers This is where you can assign the box to only be packed f…" at bounding box center [636, 403] width 906 height 497
type input "2"
click at [619, 630] on button "Save" at bounding box center [628, 627] width 33 height 19
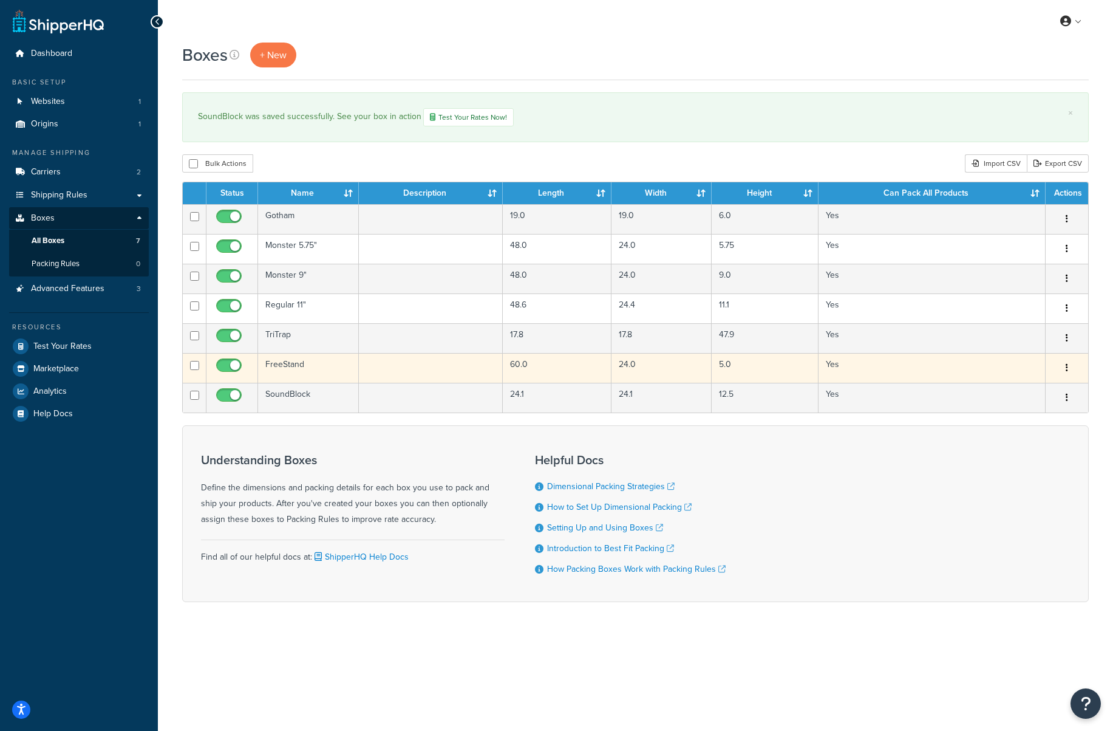
click at [290, 367] on td "FreeStand" at bounding box center [308, 368] width 101 height 30
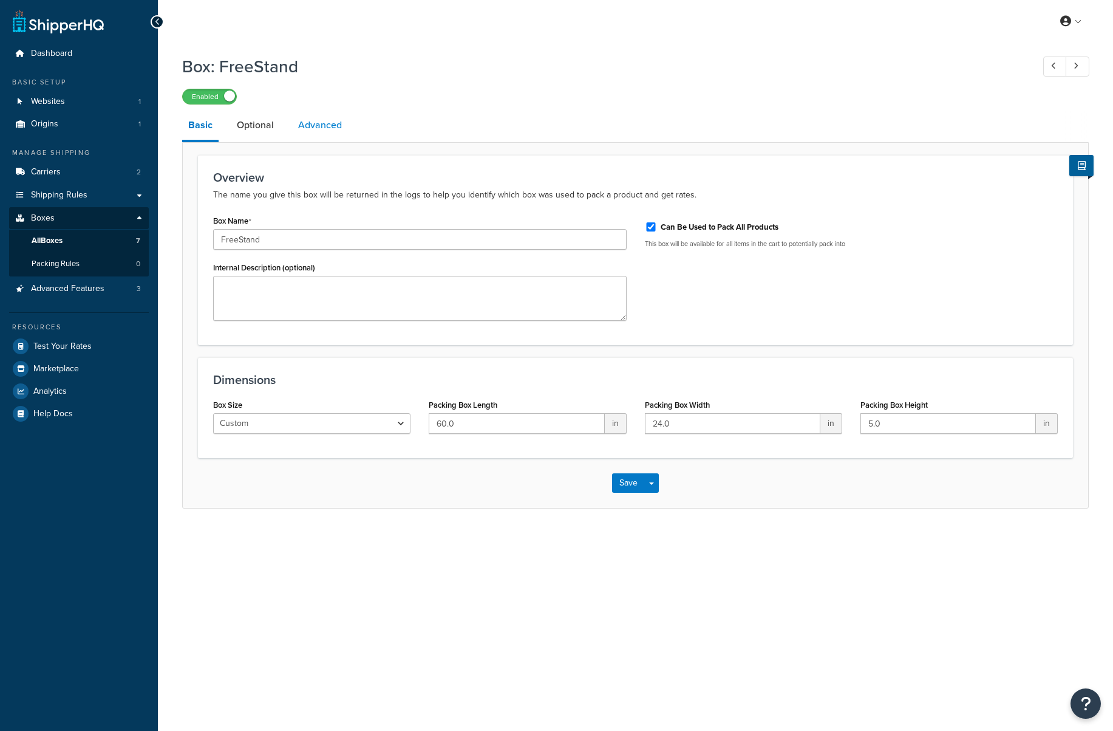
click at [326, 125] on link "Advanced" at bounding box center [320, 125] width 56 height 29
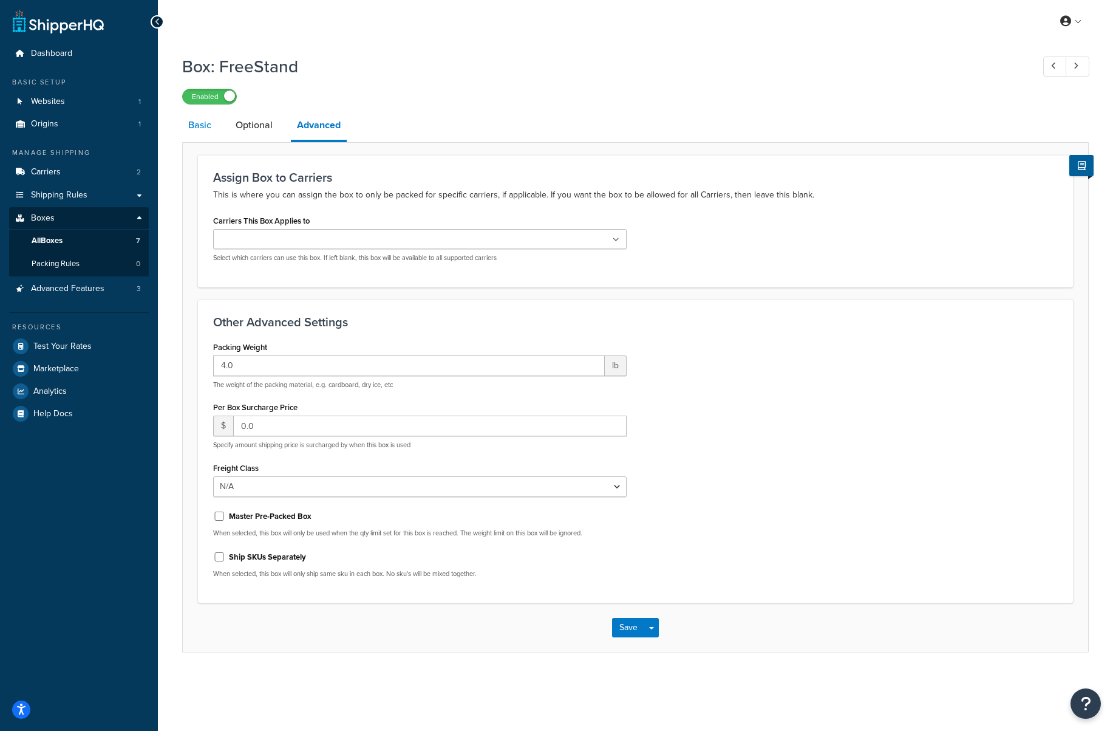
click at [210, 125] on link "Basic" at bounding box center [199, 125] width 35 height 29
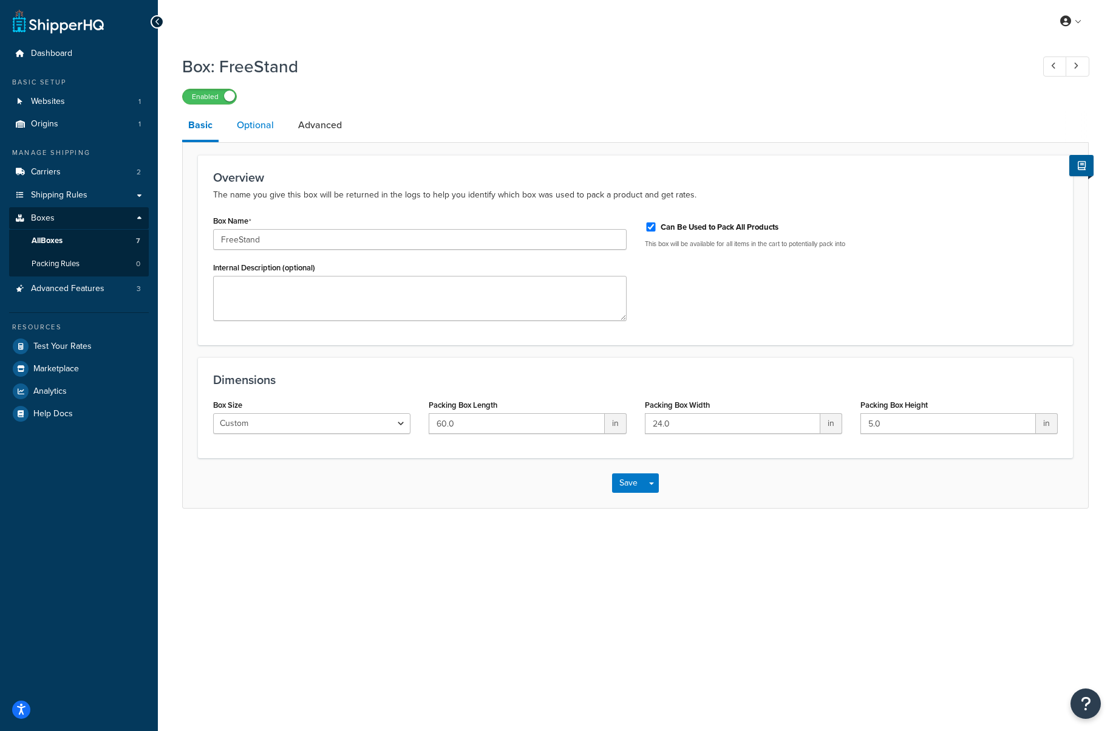
click at [264, 127] on link "Optional" at bounding box center [255, 125] width 49 height 29
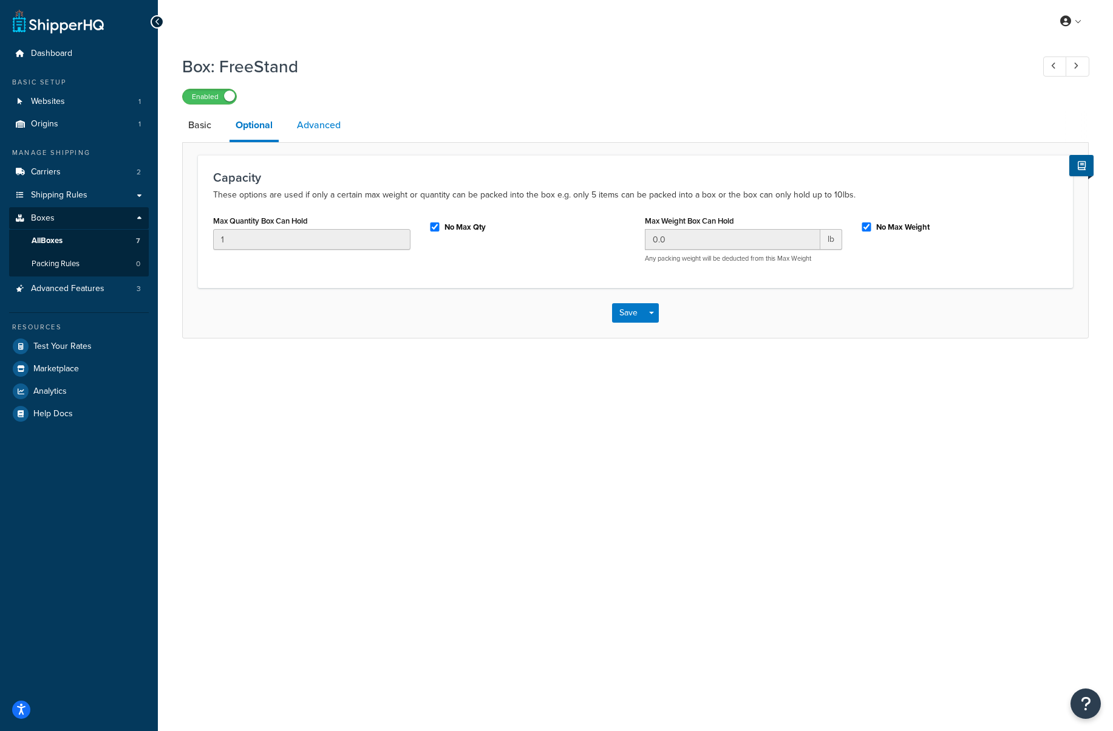
click at [308, 128] on link "Advanced" at bounding box center [319, 125] width 56 height 29
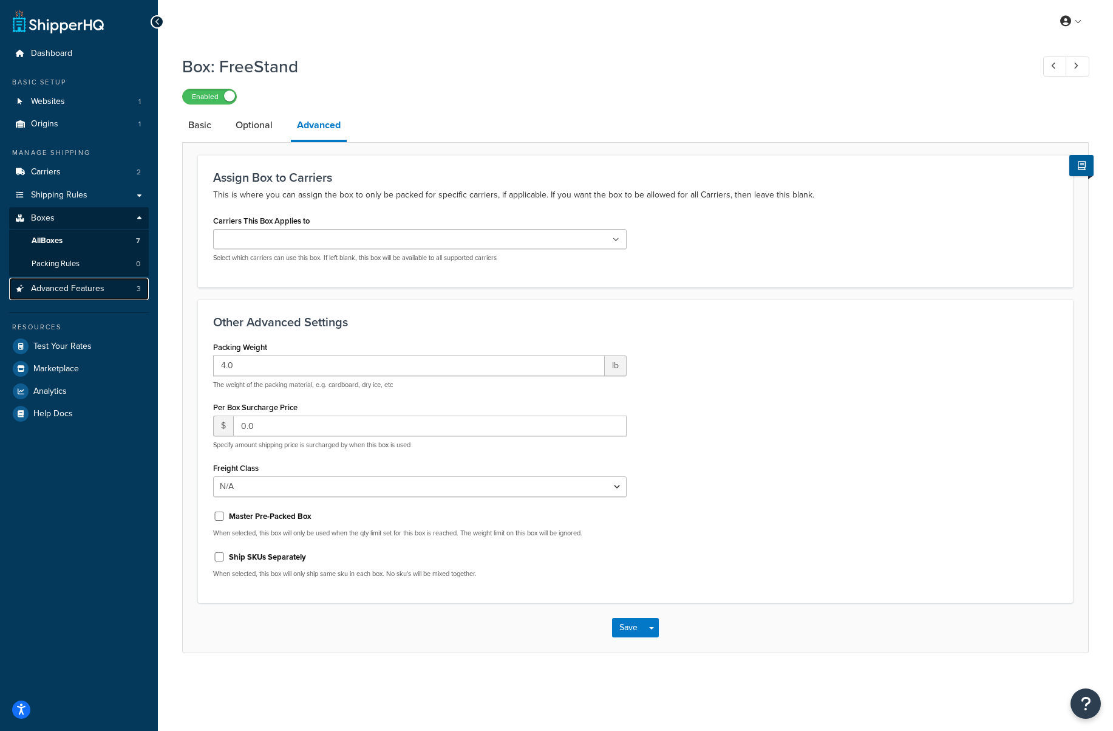
click at [91, 292] on span "Advanced Features" at bounding box center [67, 289] width 73 height 10
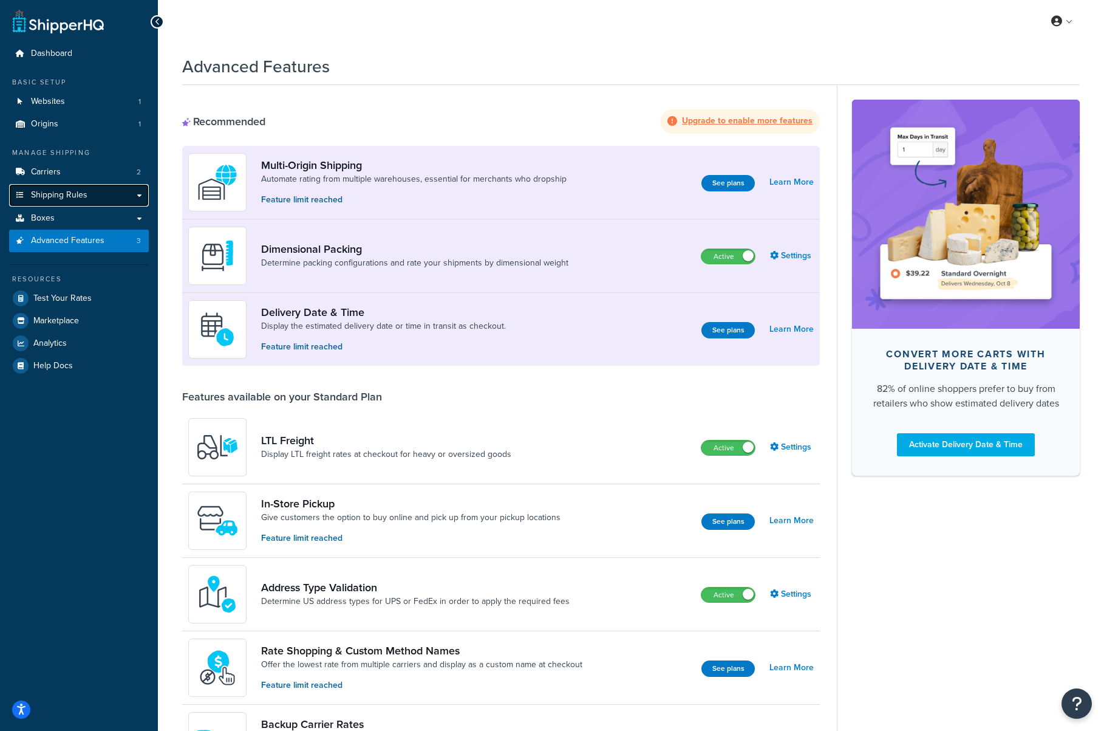
click at [69, 194] on span "Shipping Rules" at bounding box center [59, 195] width 56 height 10
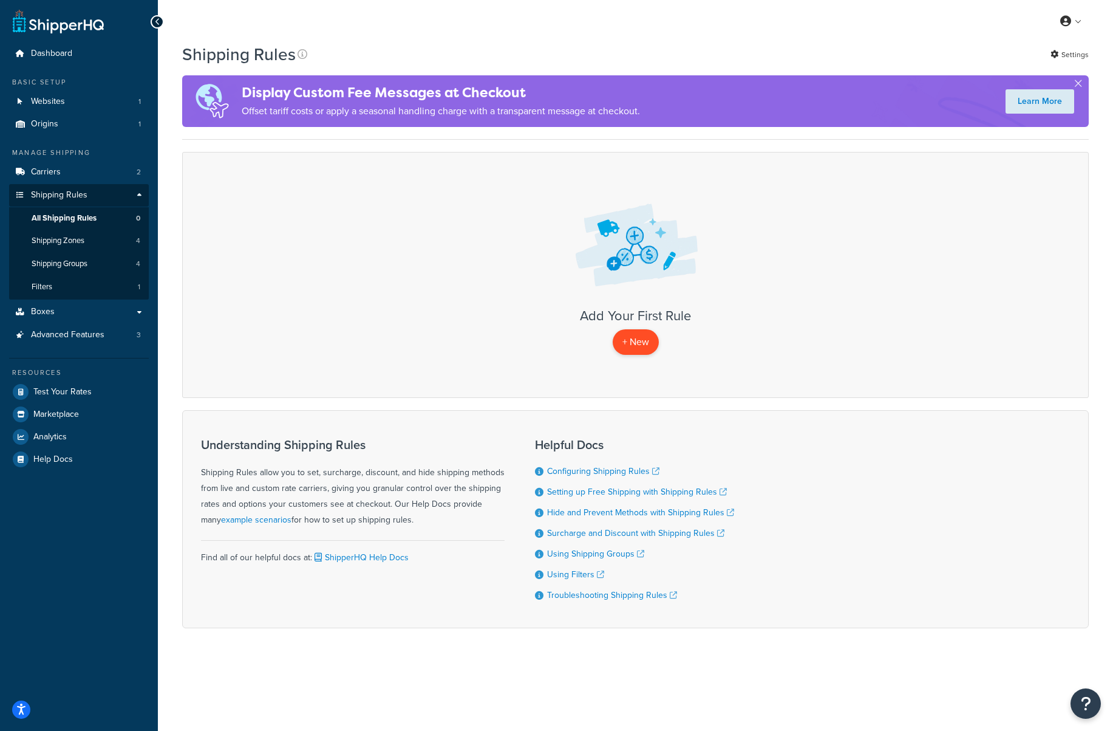
click at [635, 346] on p "+ New" at bounding box center [636, 341] width 46 height 25
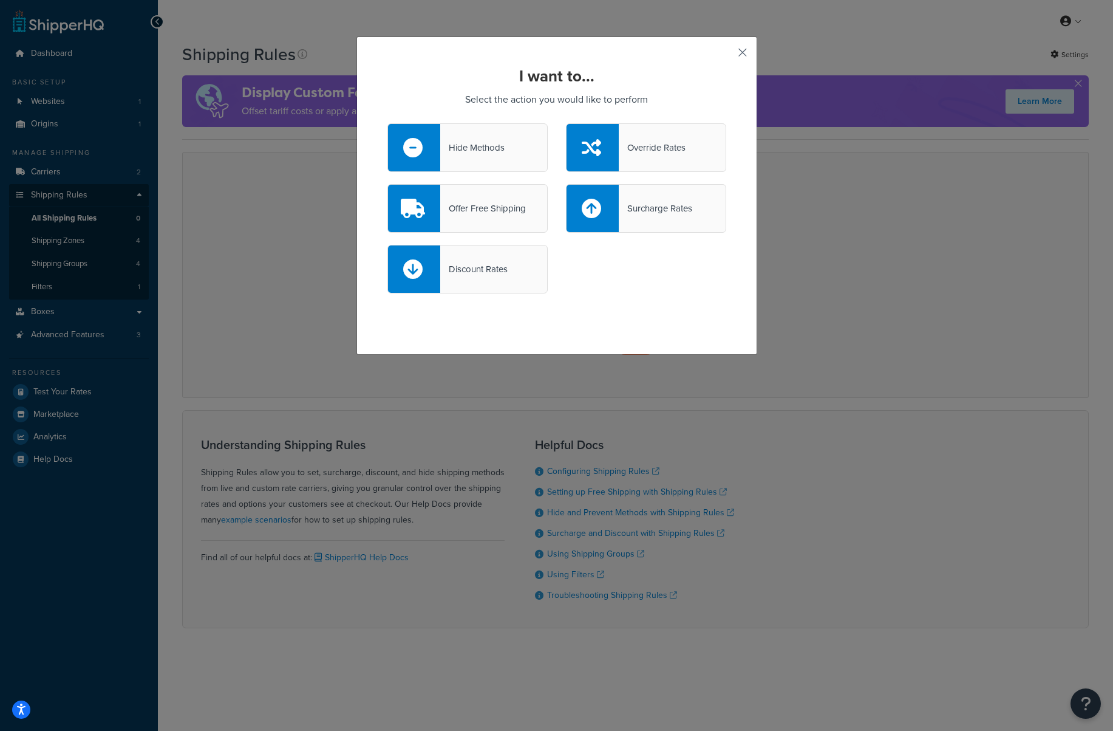
click at [726, 55] on button "button" at bounding box center [724, 56] width 3 height 3
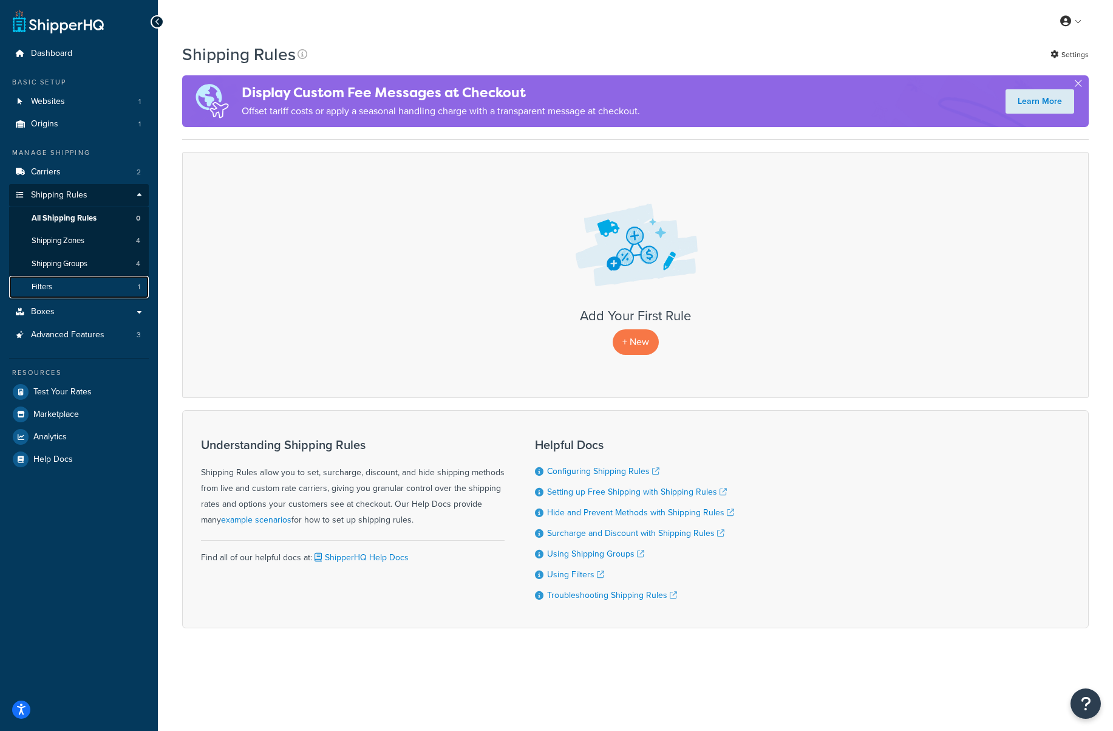
click at [98, 287] on link "Filters 1" at bounding box center [79, 287] width 140 height 22
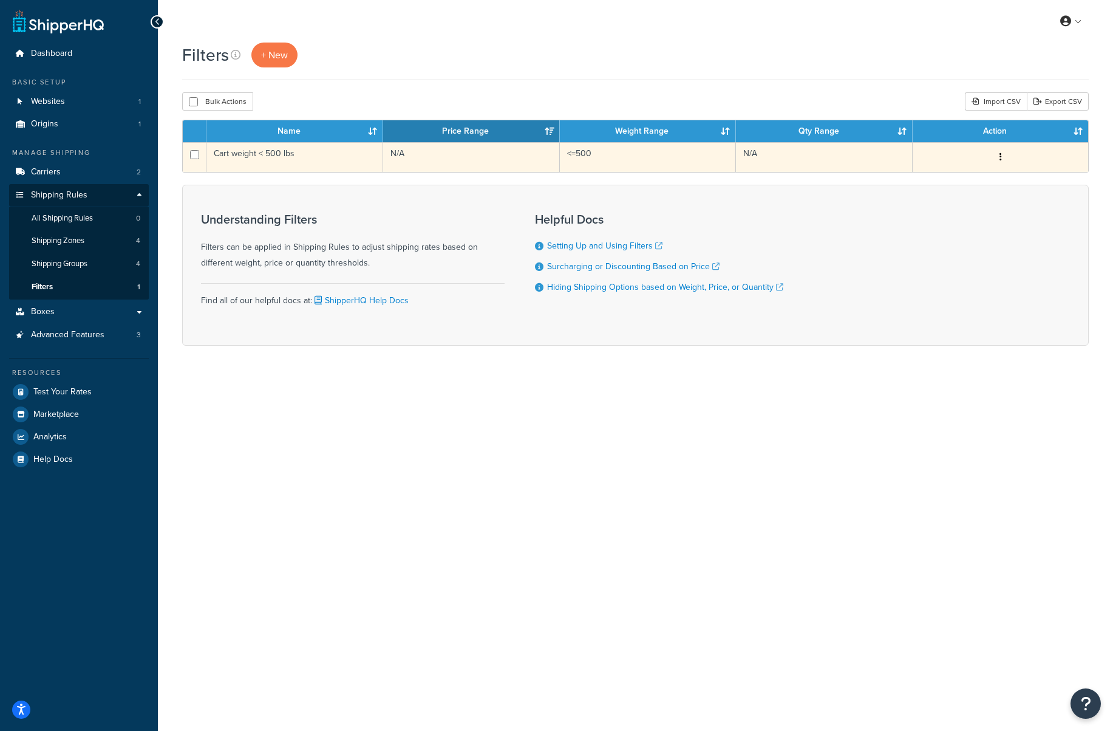
click at [275, 155] on td "Cart weight < 500 lbs" at bounding box center [295, 157] width 177 height 30
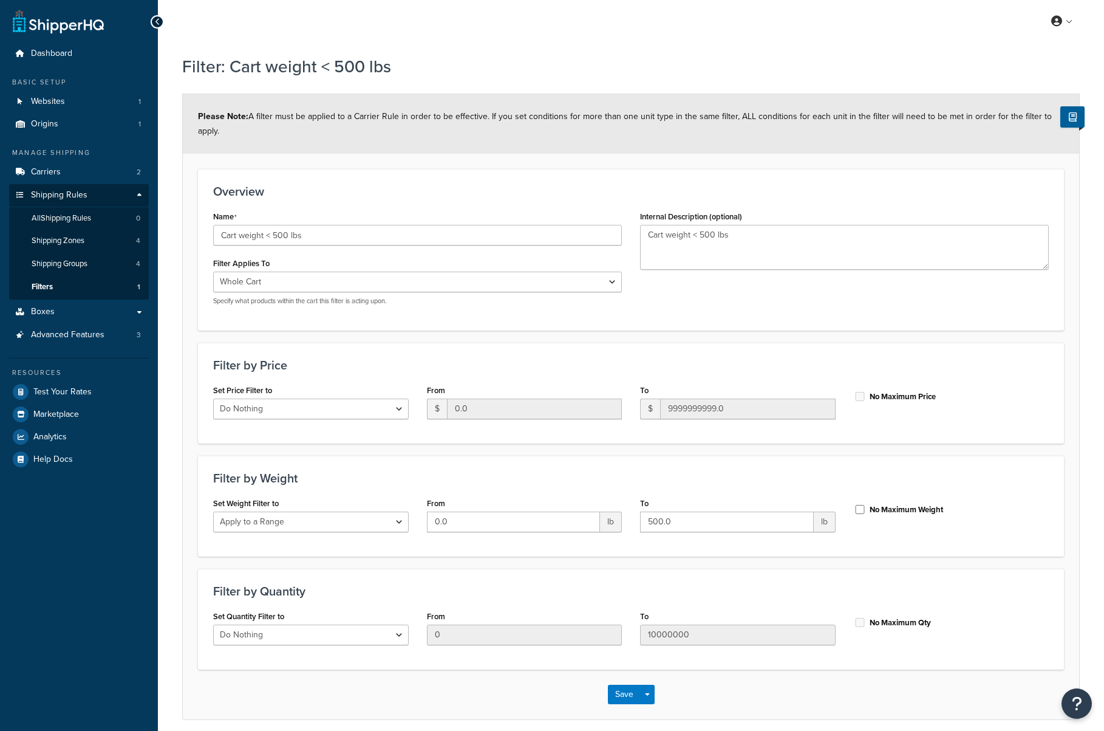
select select "range"
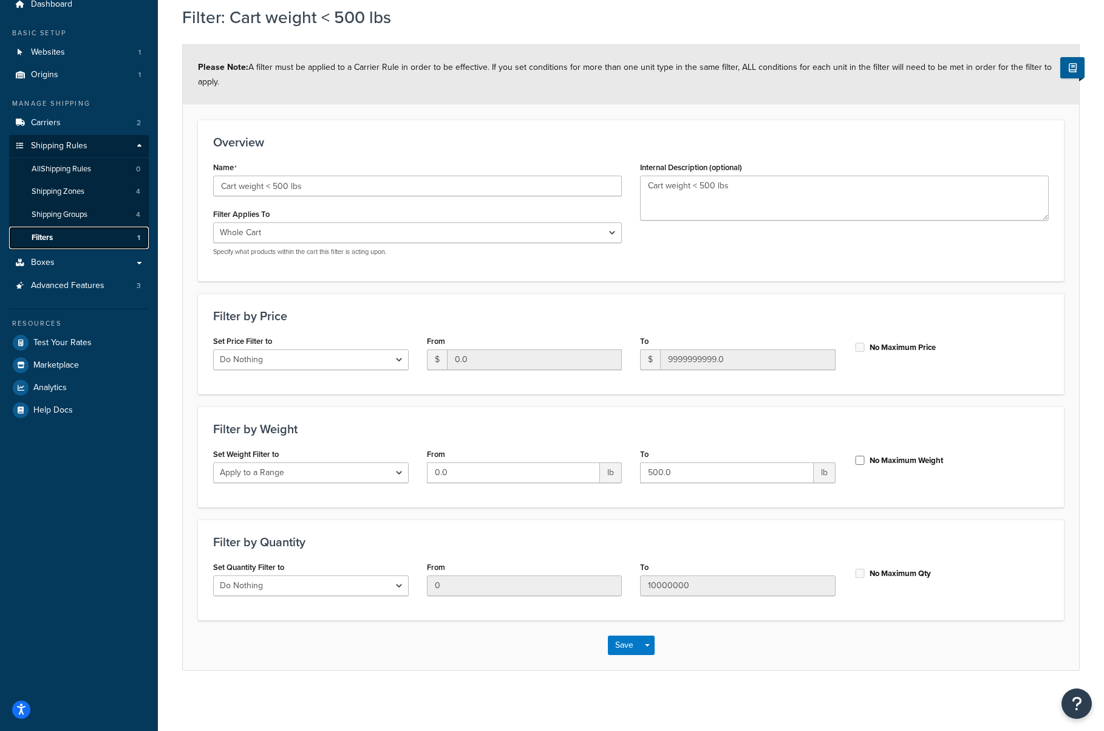
click at [95, 244] on link "Filters 1" at bounding box center [79, 238] width 140 height 22
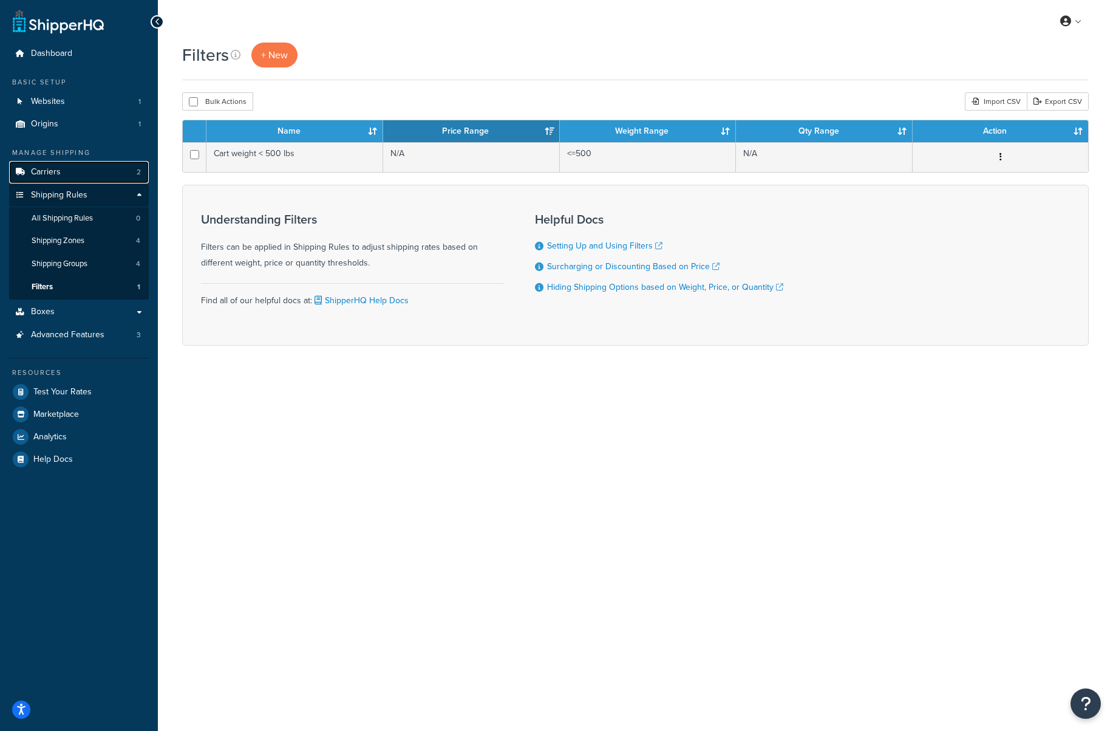
click at [82, 171] on link "Carriers 2" at bounding box center [79, 172] width 140 height 22
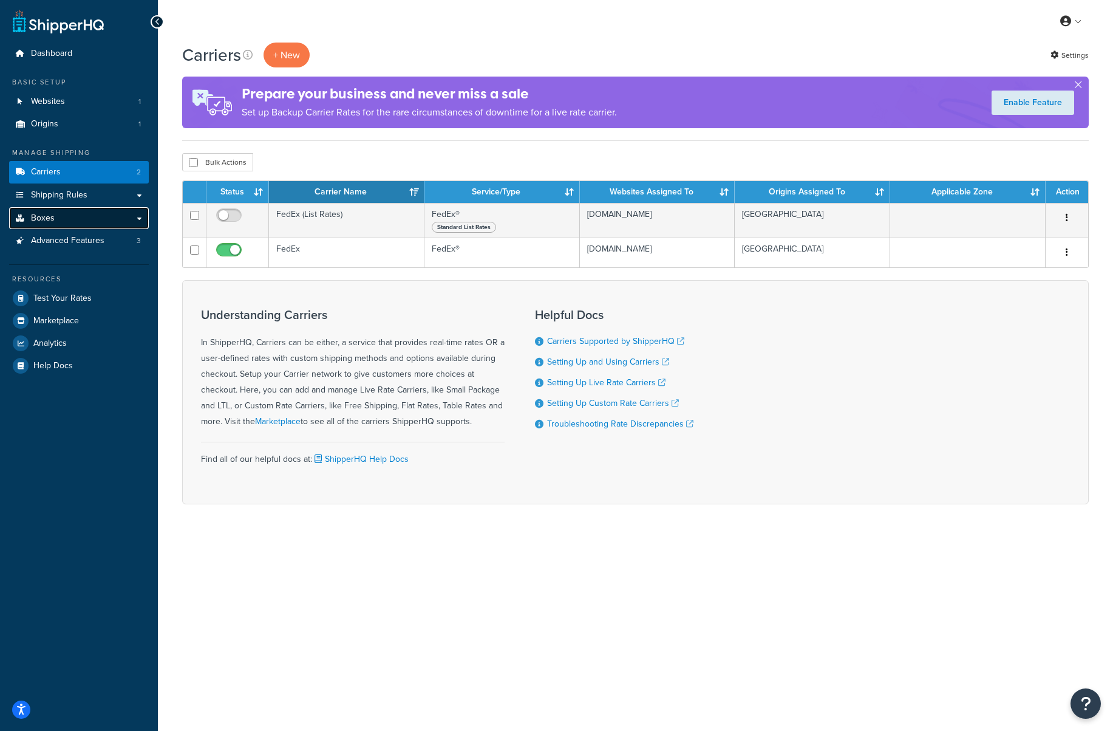
click at [47, 213] on span "Boxes" at bounding box center [43, 218] width 24 height 10
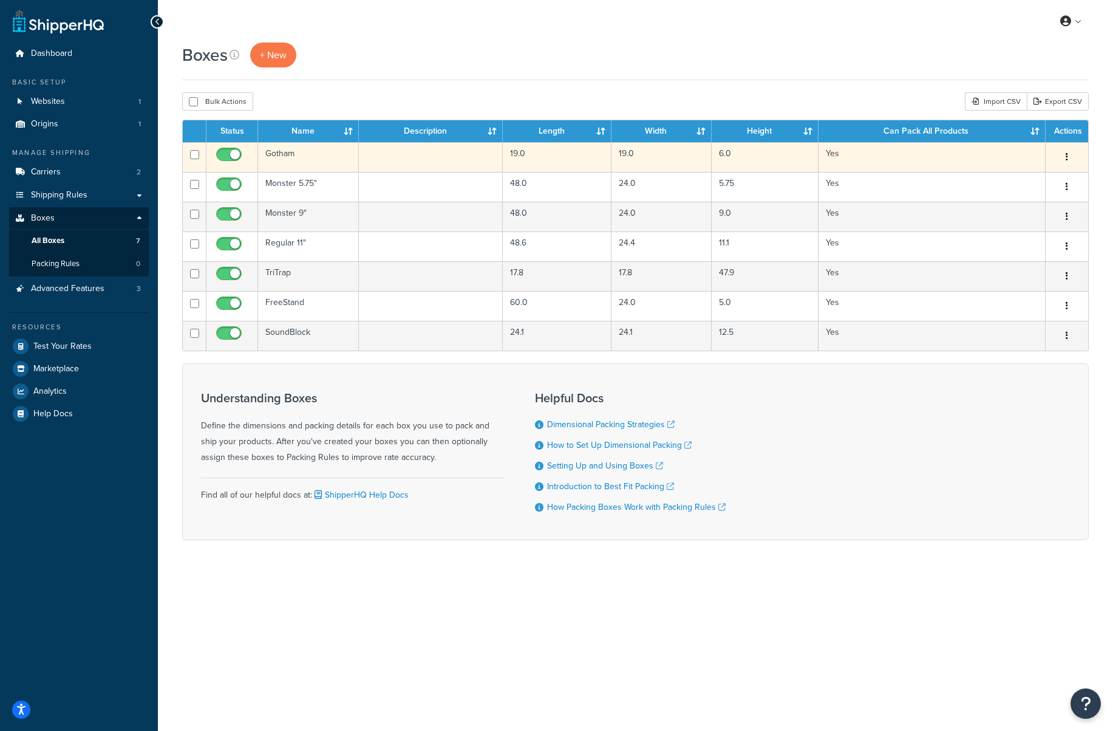
click at [292, 155] on td "Gotham" at bounding box center [308, 157] width 101 height 30
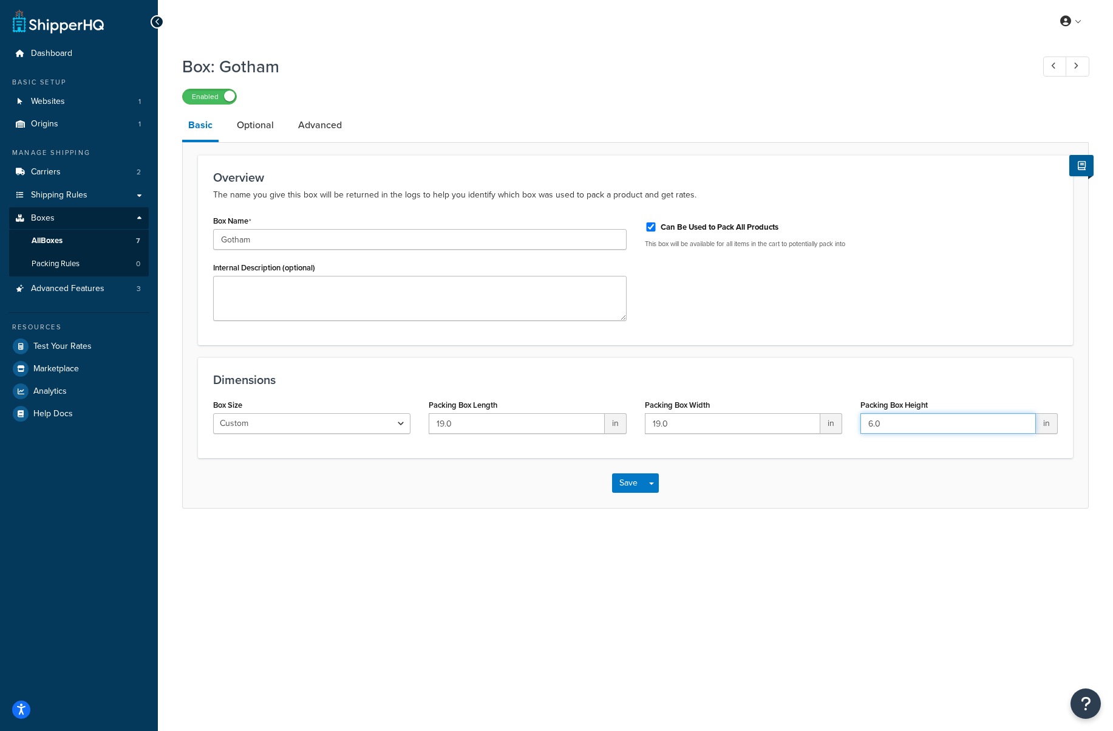
drag, startPoint x: 887, startPoint y: 424, endPoint x: 853, endPoint y: 425, distance: 34.6
click at [853, 425] on div "Packing Box Height 6.0 in" at bounding box center [960, 419] width 216 height 47
type input "19"
drag, startPoint x: 691, startPoint y: 425, endPoint x: 625, endPoint y: 424, distance: 66.2
click at [625, 424] on div "Box Size Custom USPS Small Flat Box USPS Medium Flat Box USPS Large Flat Box US…" at bounding box center [635, 419] width 863 height 47
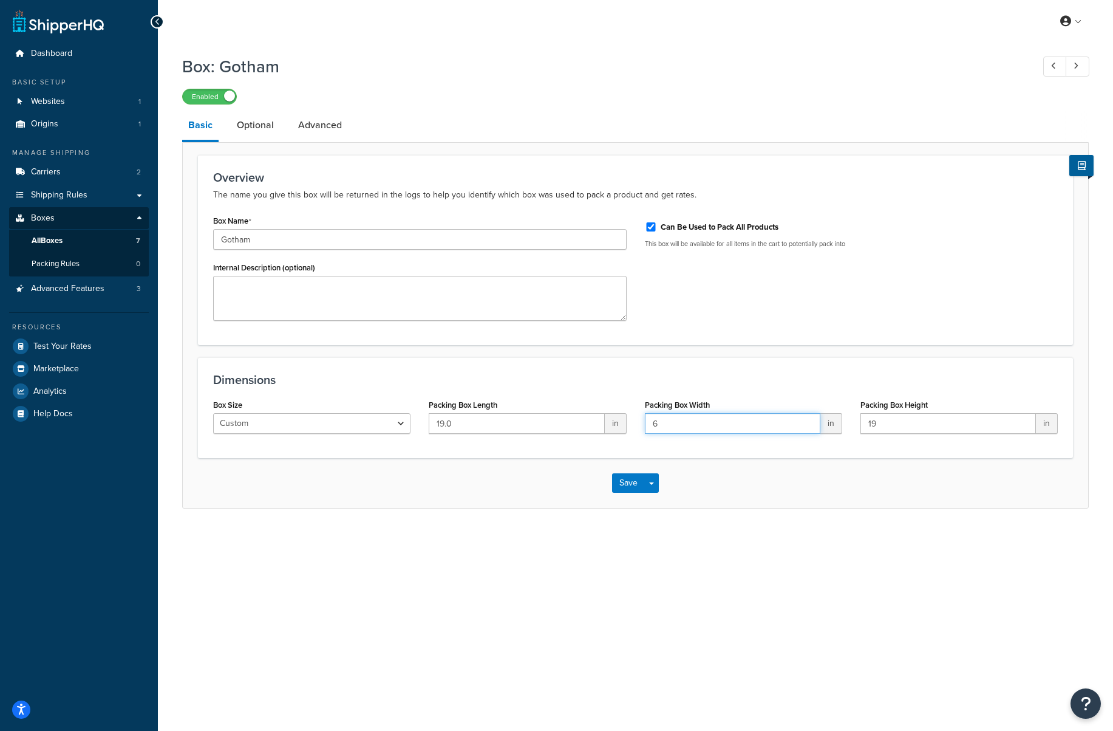
type input "6"
click at [632, 479] on button "Save" at bounding box center [628, 482] width 33 height 19
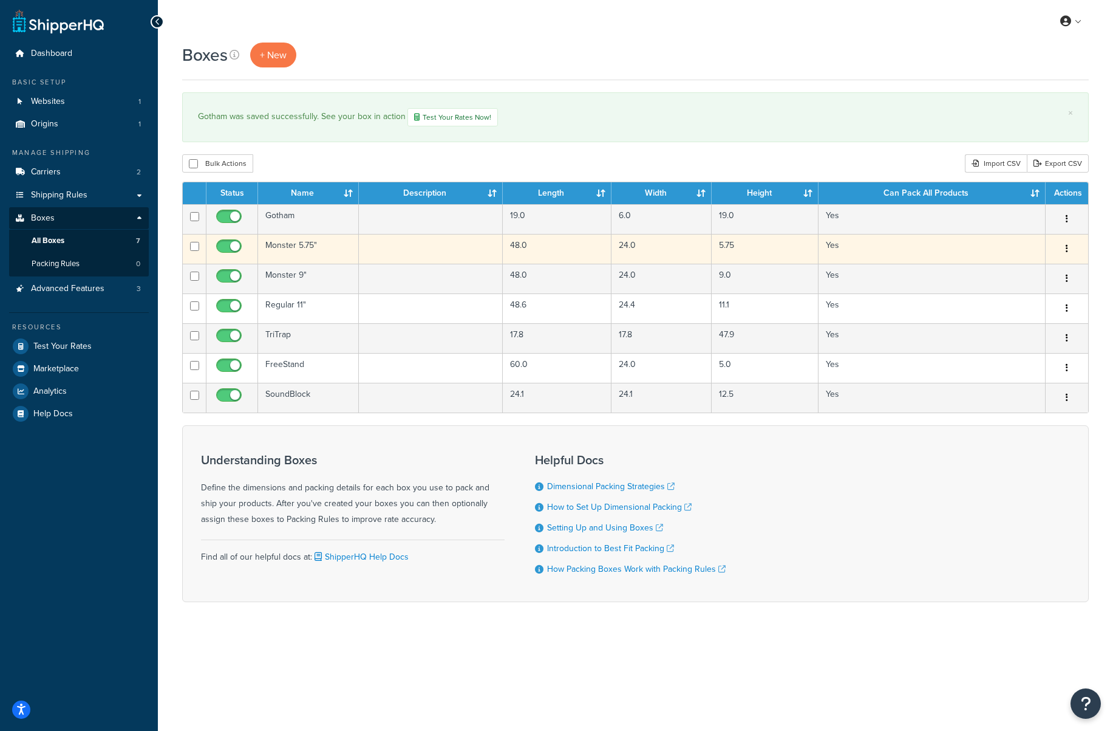
click at [297, 247] on td "Monster 5.75"" at bounding box center [308, 249] width 101 height 30
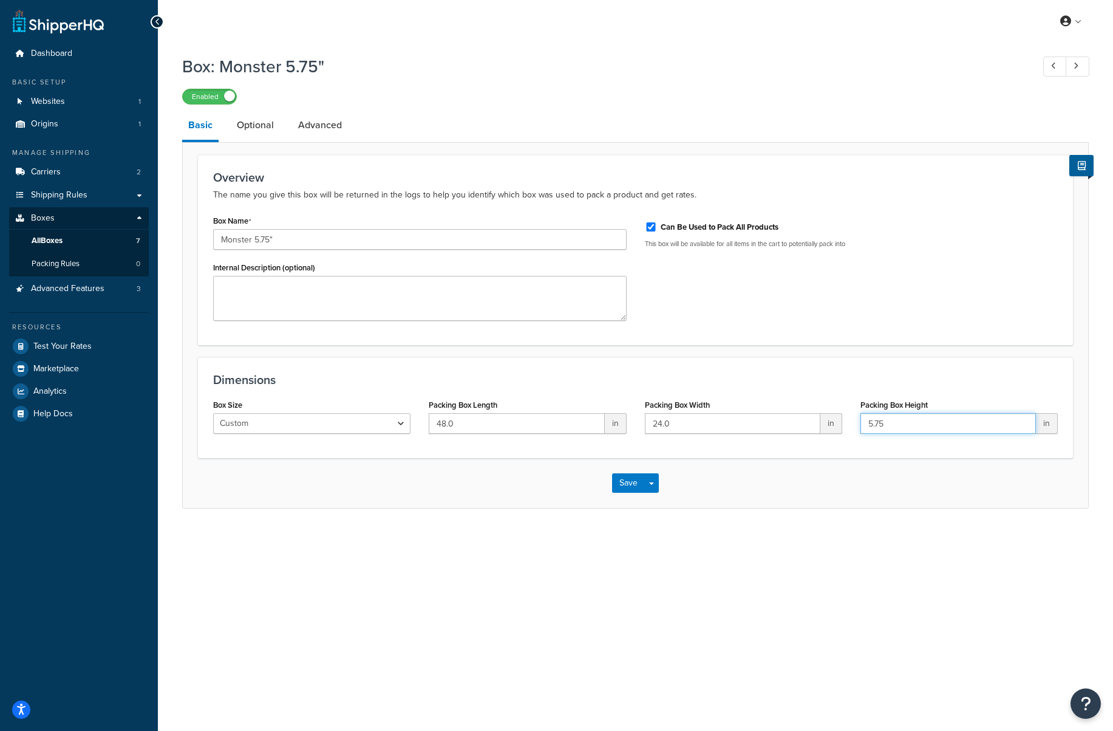
drag, startPoint x: 903, startPoint y: 422, endPoint x: 828, endPoint y: 422, distance: 74.7
click at [828, 422] on div "Box Size Custom USPS Small Flat Box USPS Medium Flat Box USPS Large Flat Box US…" at bounding box center [635, 419] width 863 height 47
type input "24"
drag, startPoint x: 657, startPoint y: 423, endPoint x: 622, endPoint y: 425, distance: 35.3
click at [622, 425] on div "Box Size Custom USPS Small Flat Box USPS Medium Flat Box USPS Large Flat Box US…" at bounding box center [635, 419] width 863 height 47
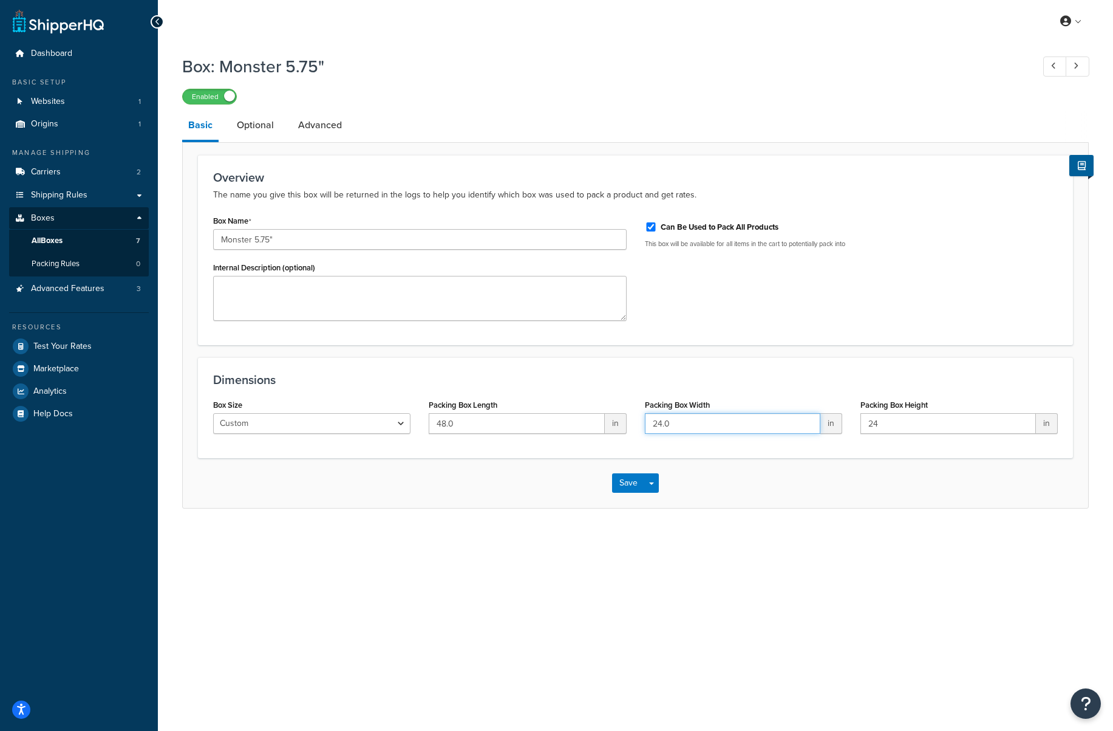
paste input "5.75"
type input "24.0"
type input "5.75"
drag, startPoint x: 477, startPoint y: 423, endPoint x: 425, endPoint y: 420, distance: 52.3
click at [425, 420] on div "Packing Box Length 48.0 in" at bounding box center [528, 419] width 216 height 47
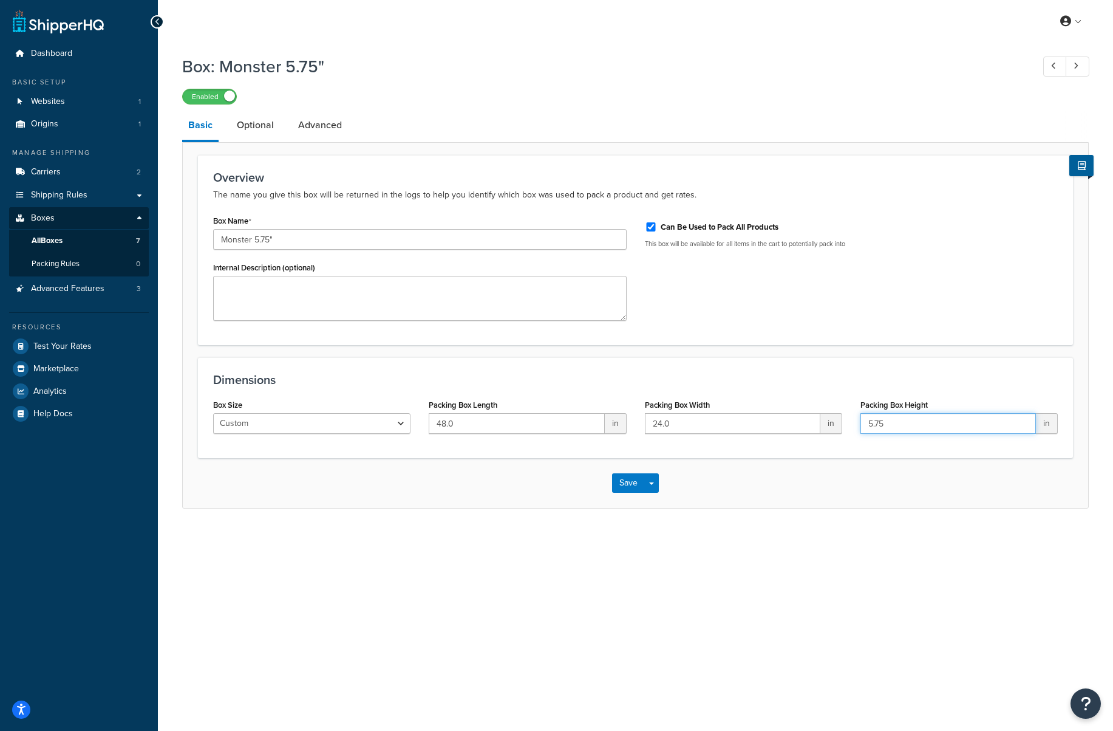
drag, startPoint x: 897, startPoint y: 425, endPoint x: 848, endPoint y: 426, distance: 49.2
click at [848, 426] on div "Box Size Custom USPS Small Flat Box USPS Medium Flat Box USPS Large Flat Box US…" at bounding box center [635, 419] width 863 height 47
type input "48"
drag, startPoint x: 493, startPoint y: 421, endPoint x: 405, endPoint y: 423, distance: 88.7
click at [405, 423] on div "Box Size Custom USPS Small Flat Box USPS Medium Flat Box USPS Large Flat Box US…" at bounding box center [635, 419] width 863 height 47
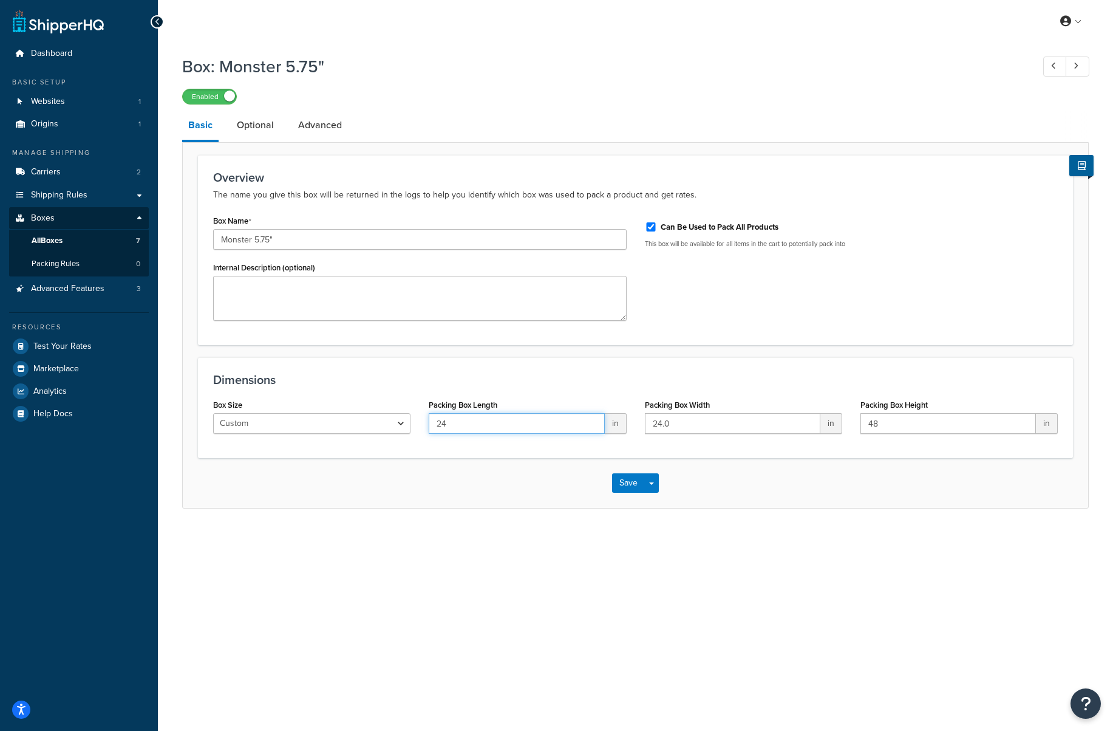
type input "24"
drag, startPoint x: 686, startPoint y: 428, endPoint x: 625, endPoint y: 426, distance: 61.4
click at [624, 426] on div "Box Size Custom USPS Small Flat Box USPS Medium Flat Box USPS Large Flat Box US…" at bounding box center [635, 419] width 863 height 47
paste input "5.75"
type input "5.75"
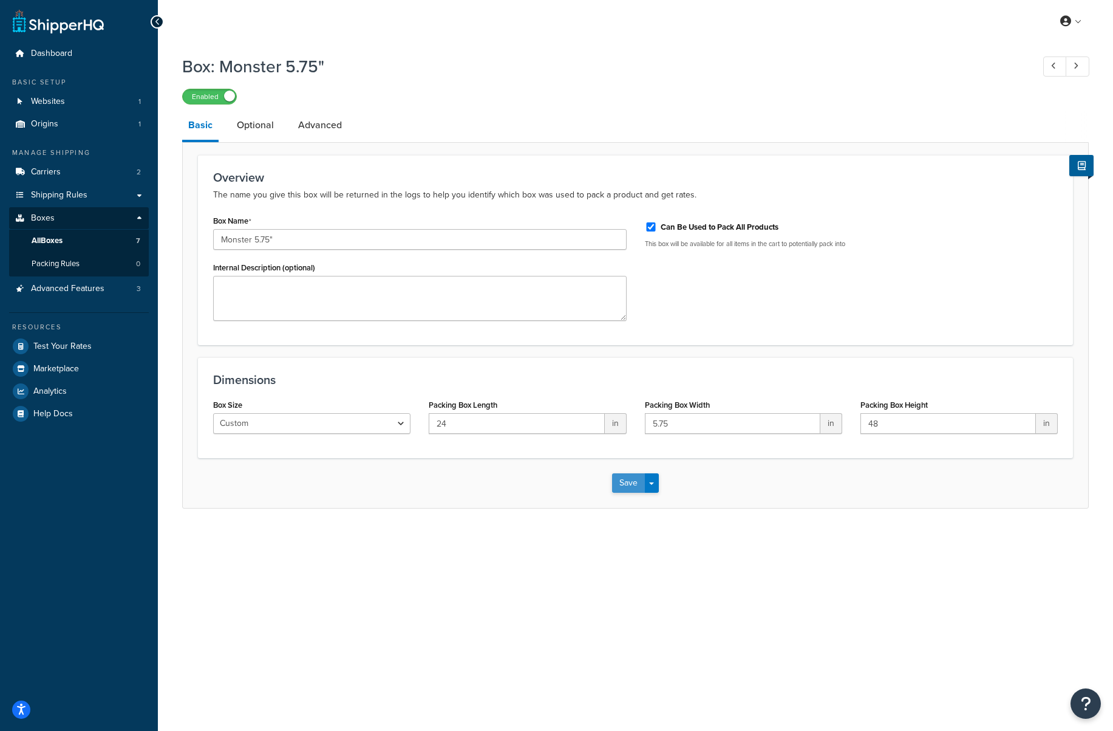
click at [622, 484] on button "Save" at bounding box center [628, 482] width 33 height 19
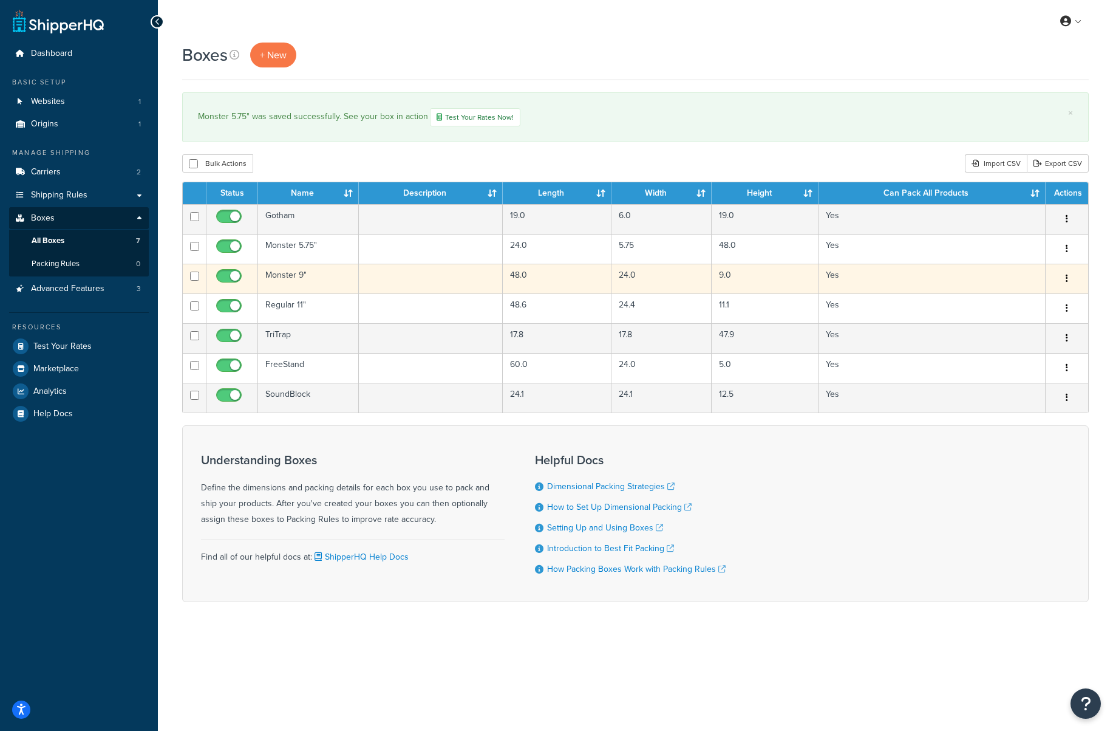
click at [297, 276] on td "Monster 9"" at bounding box center [308, 279] width 101 height 30
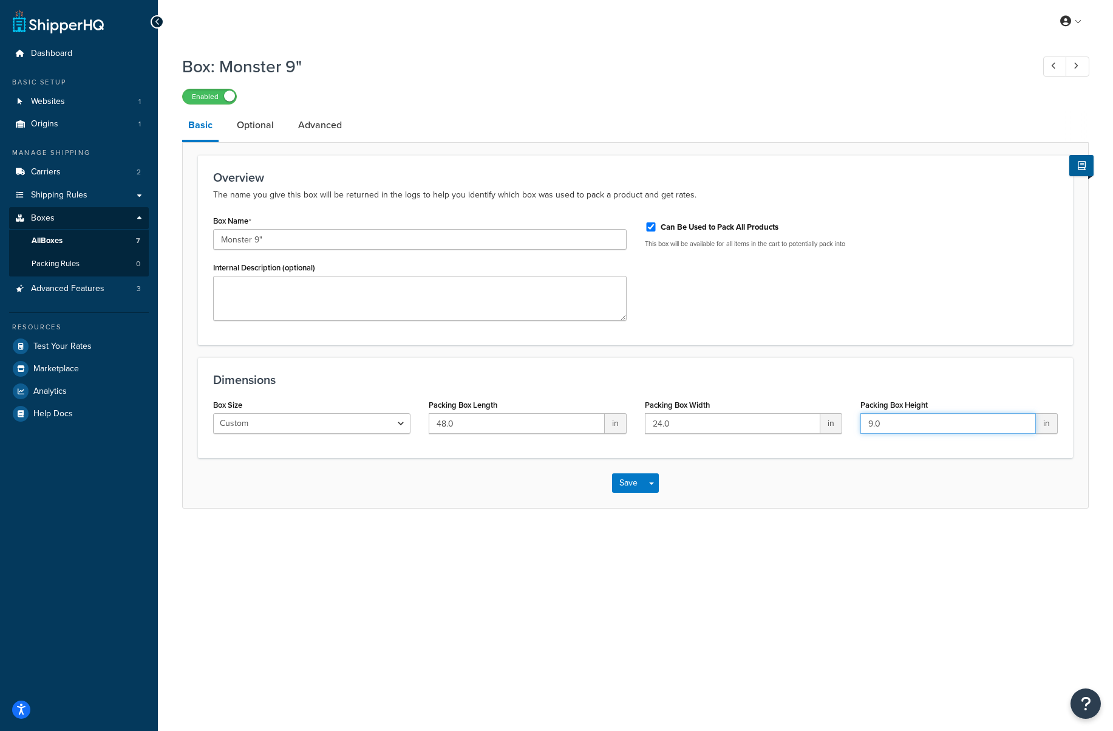
drag, startPoint x: 890, startPoint y: 426, endPoint x: 839, endPoint y: 425, distance: 51.6
click at [839, 425] on div "Box Size Custom USPS Small Flat Box USPS Medium Flat Box USPS Large Flat Box US…" at bounding box center [635, 419] width 863 height 47
drag, startPoint x: 887, startPoint y: 425, endPoint x: 855, endPoint y: 424, distance: 32.2
click at [855, 424] on div "Packing Box Height 9.0 in" at bounding box center [960, 419] width 216 height 47
type input "48"
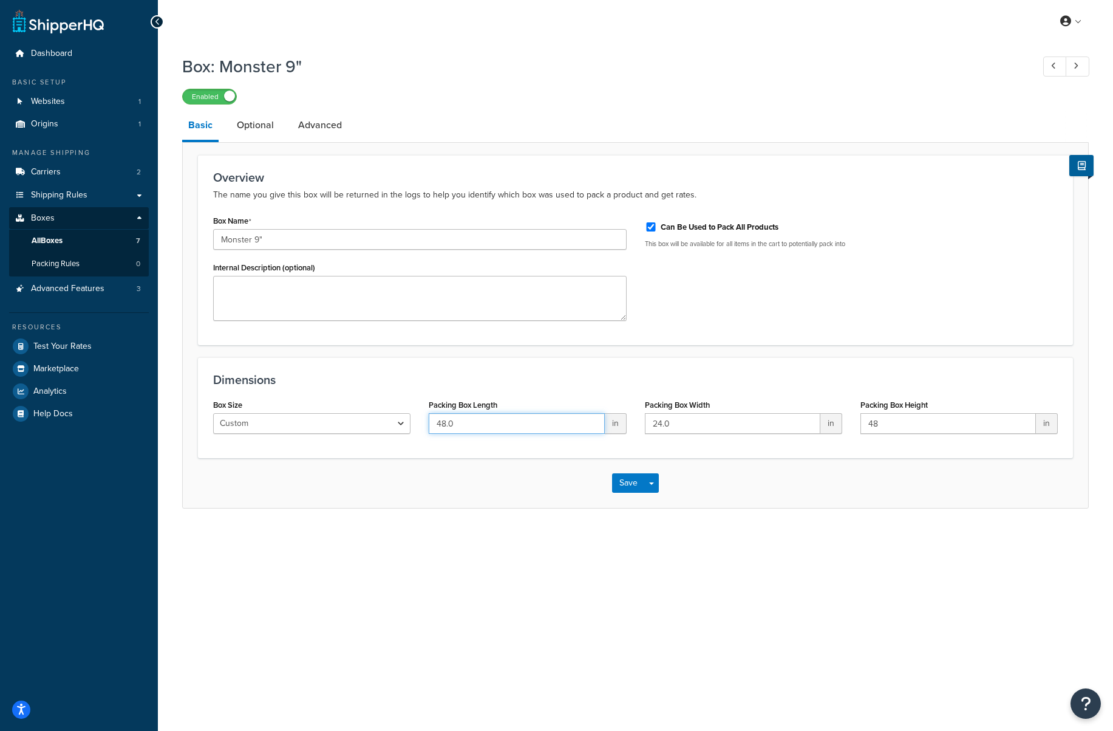
drag, startPoint x: 546, startPoint y: 422, endPoint x: 420, endPoint y: 424, distance: 125.7
click at [420, 424] on div "Packing Box Length 48.0 in" at bounding box center [528, 419] width 216 height 47
type input "24"
drag, startPoint x: 686, startPoint y: 422, endPoint x: 609, endPoint y: 425, distance: 77.8
click at [609, 425] on div "Box Size Custom USPS Small Flat Box USPS Medium Flat Box USPS Large Flat Box US…" at bounding box center [635, 419] width 863 height 47
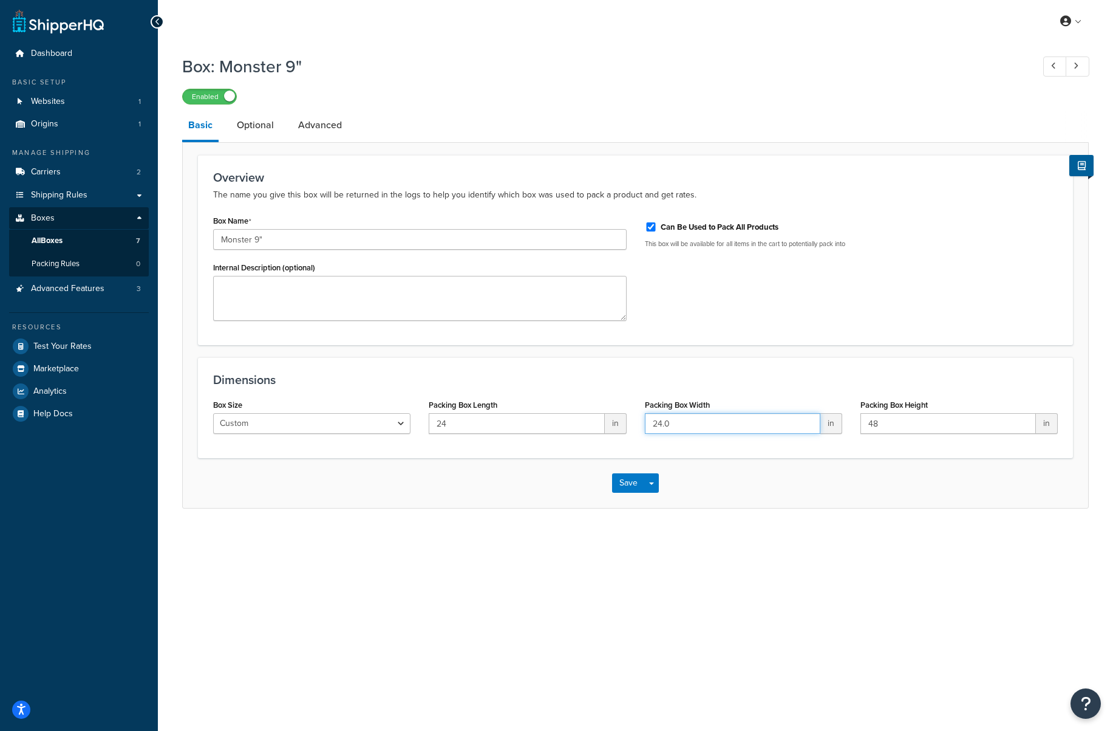
paste input "9"
type input "9"
click at [725, 470] on div "Save Save Dropdown Save and Edit Save and Duplicate Save and Create New" at bounding box center [636, 483] width 906 height 50
click at [627, 484] on button "Save" at bounding box center [628, 482] width 33 height 19
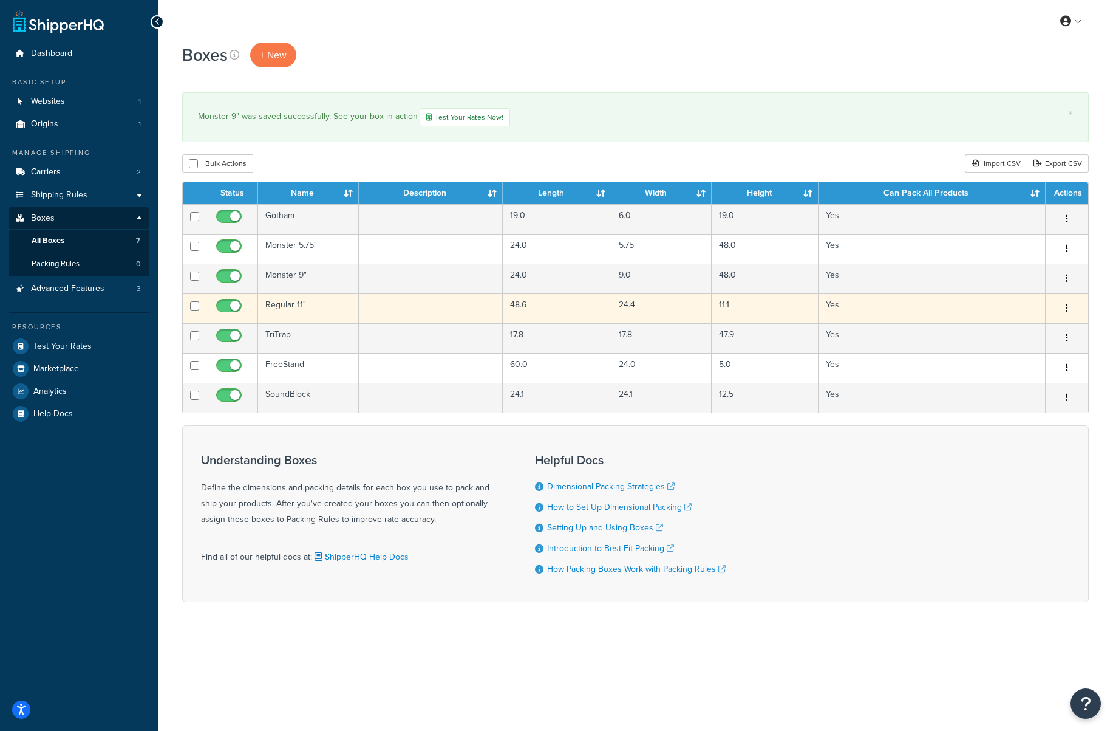
click at [296, 306] on td "Regular 11"" at bounding box center [308, 308] width 101 height 30
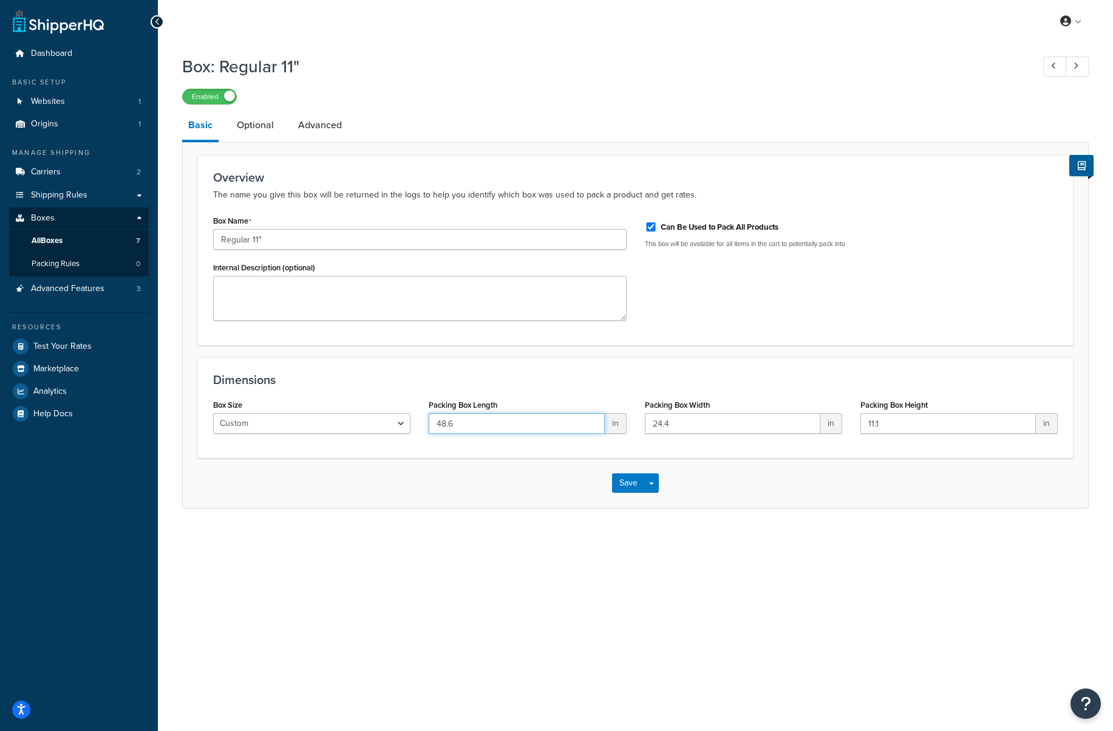
drag, startPoint x: 501, startPoint y: 421, endPoint x: 419, endPoint y: 420, distance: 82.0
click at [419, 420] on div "Box Size Custom USPS Small Flat Box USPS Medium Flat Box USPS Large Flat Box US…" at bounding box center [635, 419] width 863 height 47
drag, startPoint x: 909, startPoint y: 425, endPoint x: 834, endPoint y: 425, distance: 75.3
click at [834, 425] on div "Box Size Custom USPS Small Flat Box USPS Medium Flat Box USPS Large Flat Box US…" at bounding box center [635, 419] width 863 height 47
paste input "48.6"
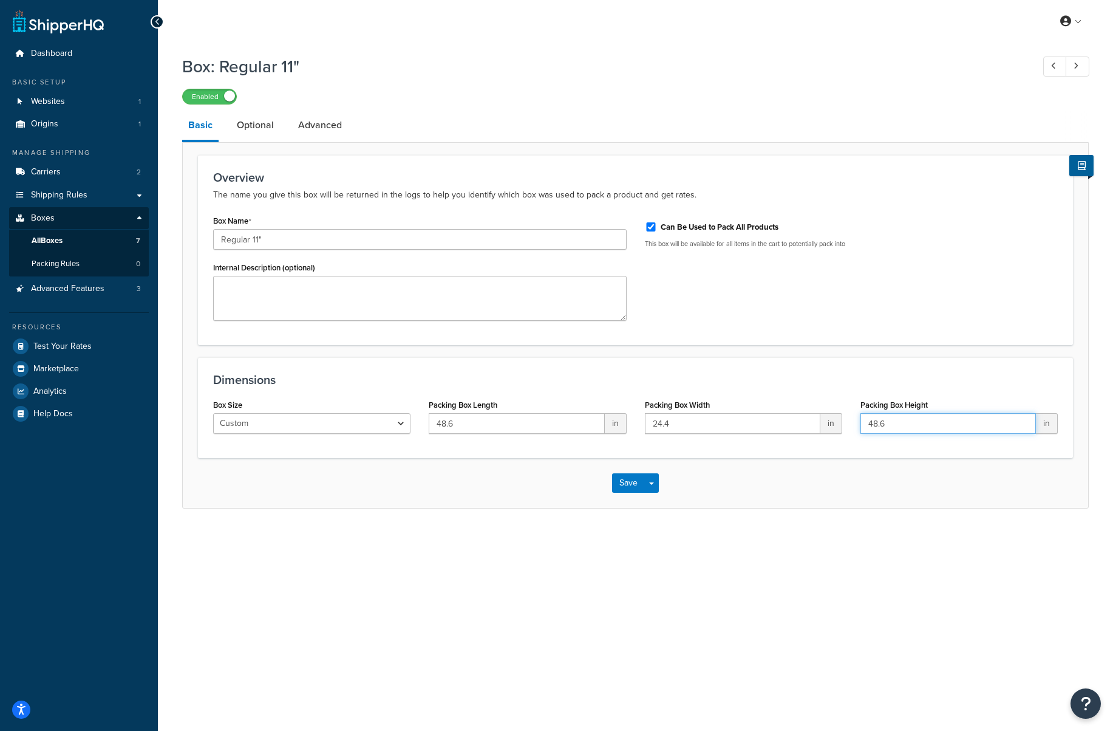
type input "48.6"
drag, startPoint x: 691, startPoint y: 423, endPoint x: 626, endPoint y: 422, distance: 65.6
click at [626, 422] on div "Box Size Custom USPS Small Flat Box USPS Medium Flat Box USPS Large Flat Box US…" at bounding box center [635, 419] width 863 height 47
type input "11.1"
drag, startPoint x: 523, startPoint y: 425, endPoint x: 400, endPoint y: 420, distance: 123.4
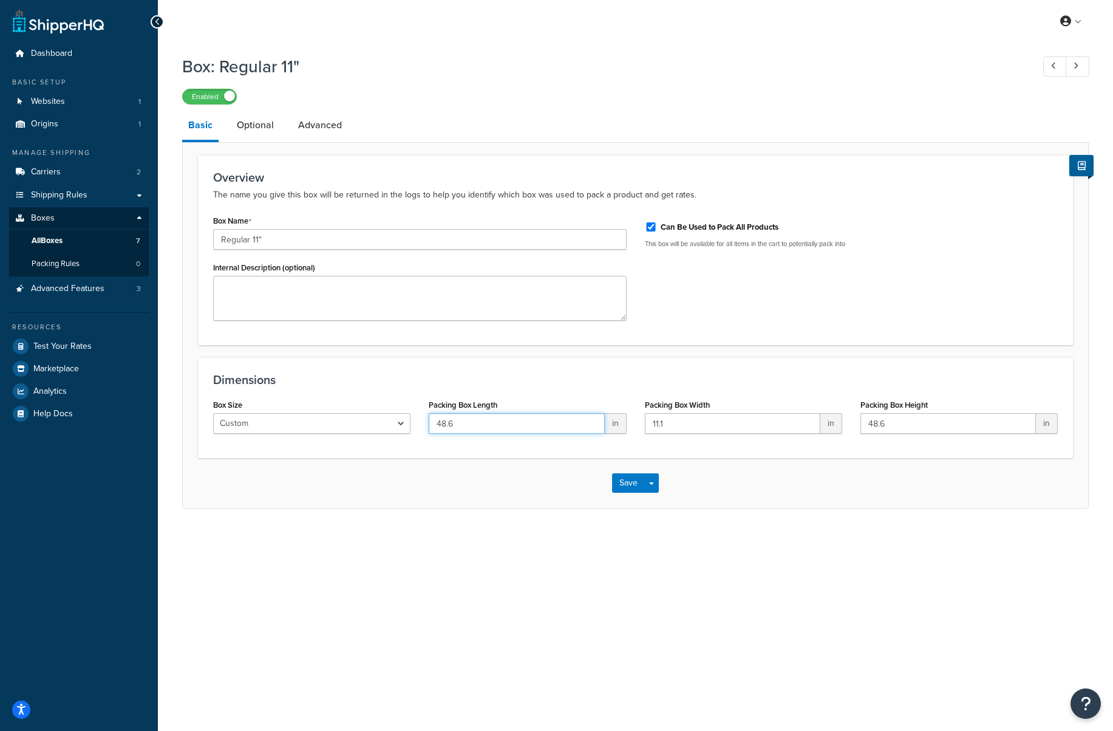
click at [398, 420] on div "Box Size Custom USPS Small Flat Box USPS Medium Flat Box USPS Large Flat Box US…" at bounding box center [635, 419] width 863 height 47
paste input "24.4"
type input "24.4"
click at [461, 457] on div "Dimensions Box Size Custom USPS Small Flat Box USPS Medium Flat Box USPS Large …" at bounding box center [635, 407] width 875 height 101
click at [620, 487] on button "Save" at bounding box center [628, 482] width 33 height 19
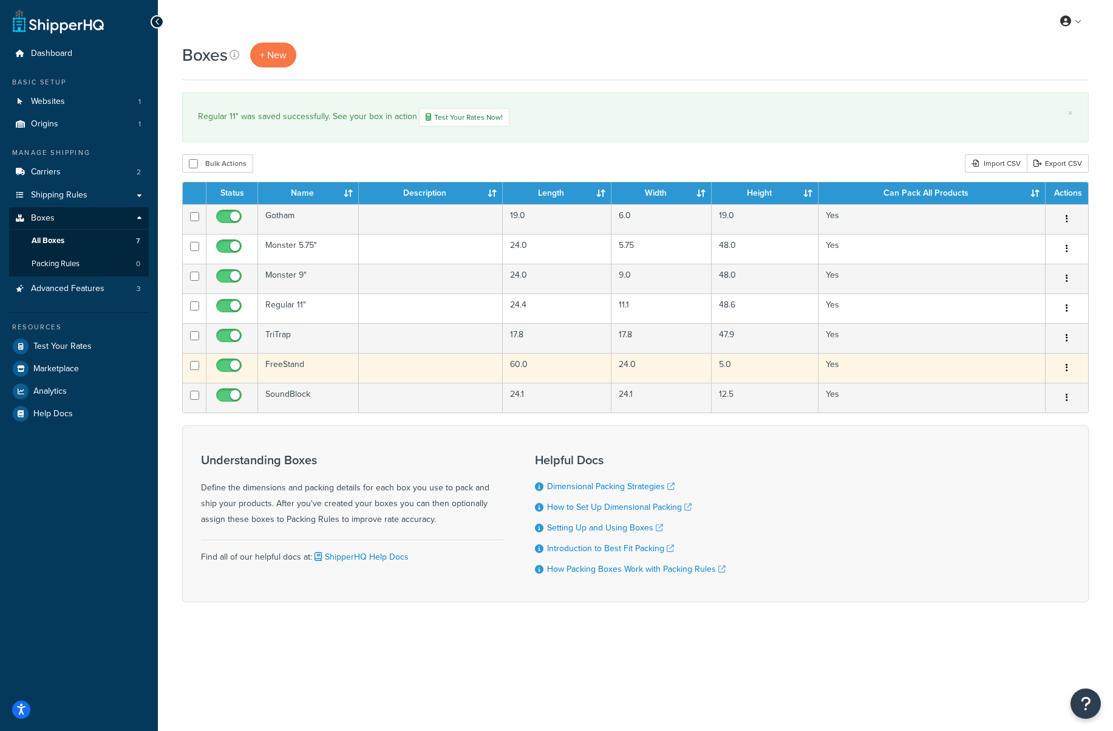
click at [283, 364] on td "FreeStand" at bounding box center [308, 368] width 101 height 30
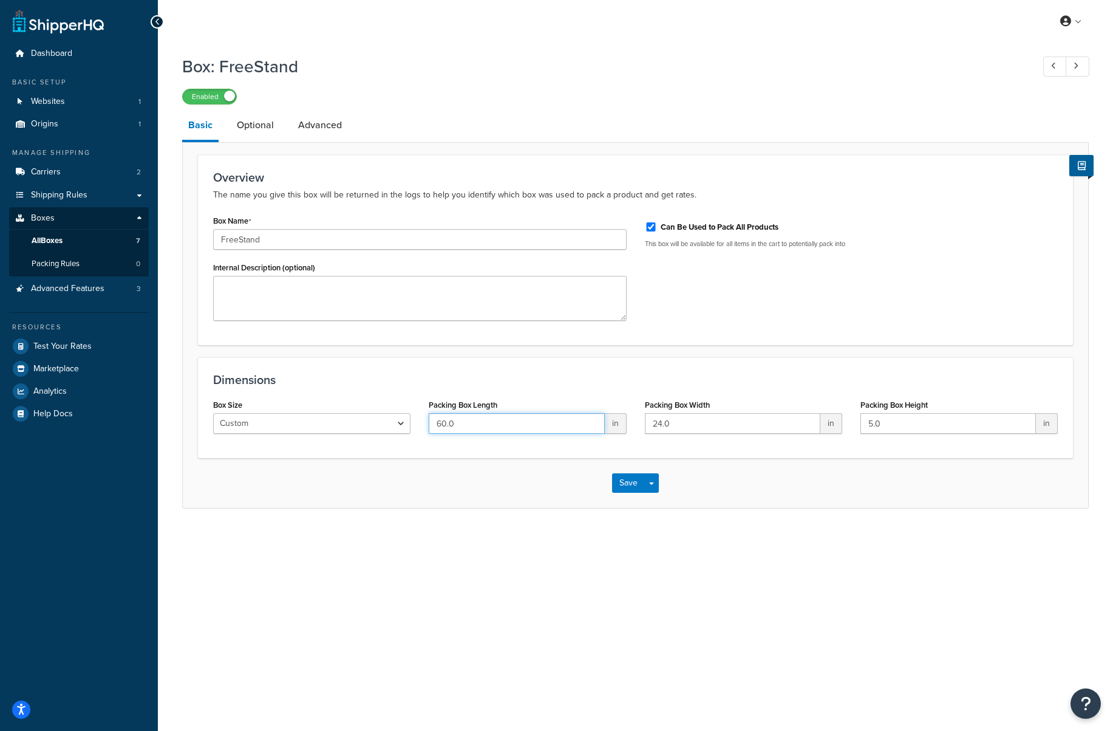
drag, startPoint x: 489, startPoint y: 423, endPoint x: 419, endPoint y: 420, distance: 70.6
click at [405, 422] on div "Box Size Custom USPS Small Flat Box USPS Medium Flat Box USPS Large Flat Box US…" at bounding box center [635, 419] width 863 height 47
drag, startPoint x: 909, startPoint y: 425, endPoint x: 827, endPoint y: 426, distance: 82.0
click at [827, 426] on div "Box Size Custom USPS Small Flat Box USPS Medium Flat Box USPS Large Flat Box US…" at bounding box center [635, 419] width 863 height 47
click at [445, 425] on input "Packing Box Length" at bounding box center [517, 423] width 176 height 21
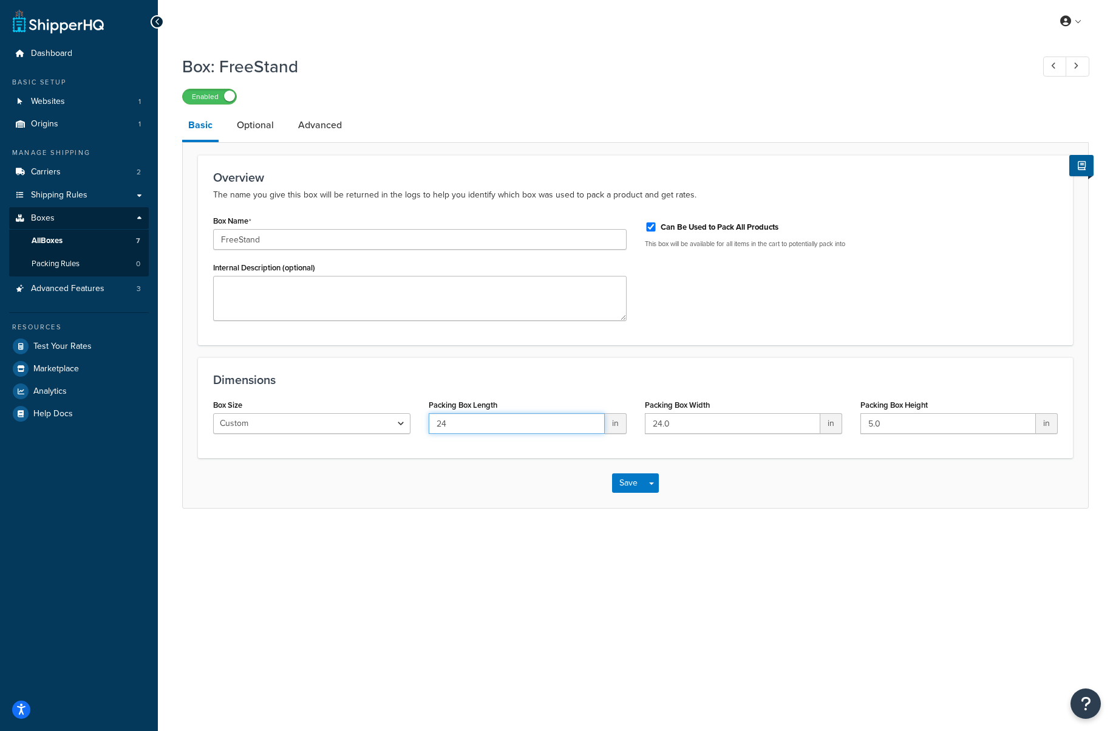
type input "24"
drag, startPoint x: 686, startPoint y: 421, endPoint x: 621, endPoint y: 422, distance: 65.0
click at [621, 422] on div "Box Size Custom USPS Small Flat Box USPS Medium Flat Box USPS Large Flat Box US…" at bounding box center [635, 419] width 863 height 47
type input "5"
drag, startPoint x: 897, startPoint y: 422, endPoint x: 839, endPoint y: 424, distance: 57.8
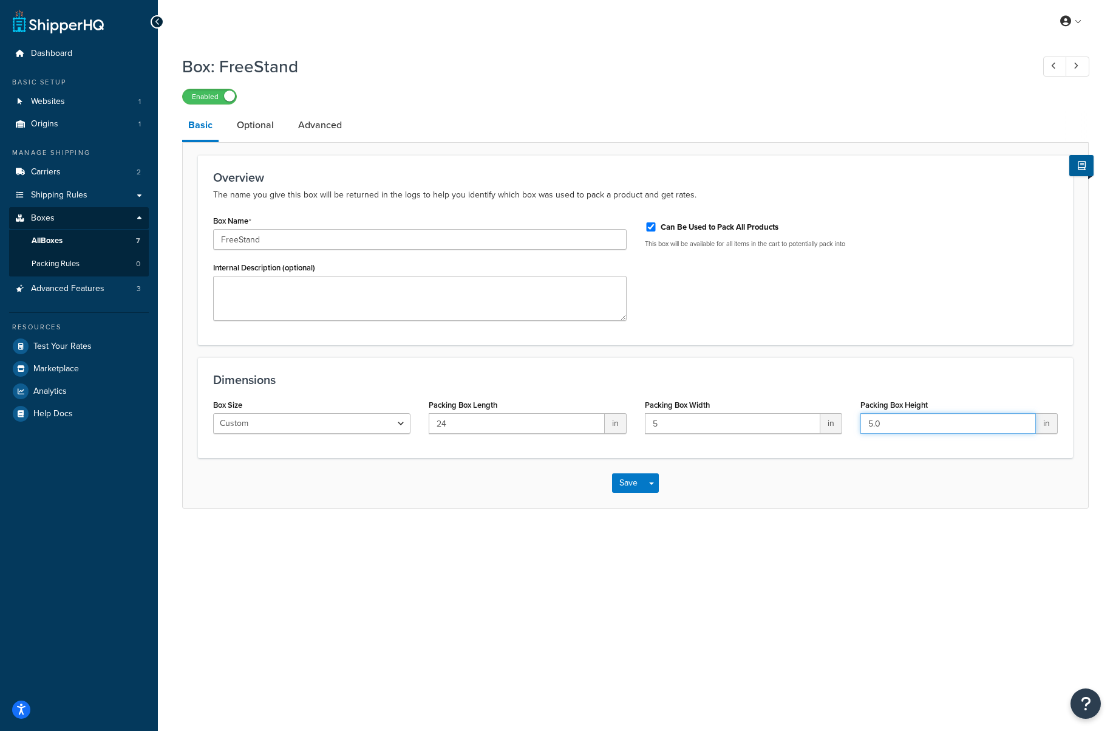
click at [838, 425] on div "Box Size Custom USPS Small Flat Box USPS Medium Flat Box USPS Large Flat Box US…" at bounding box center [635, 419] width 863 height 47
paste input "60"
type input "60.0"
click at [822, 471] on div "Save Save Dropdown Save and Edit Save and Duplicate Save and Create New" at bounding box center [636, 483] width 906 height 50
click at [628, 481] on button "Save" at bounding box center [628, 482] width 33 height 19
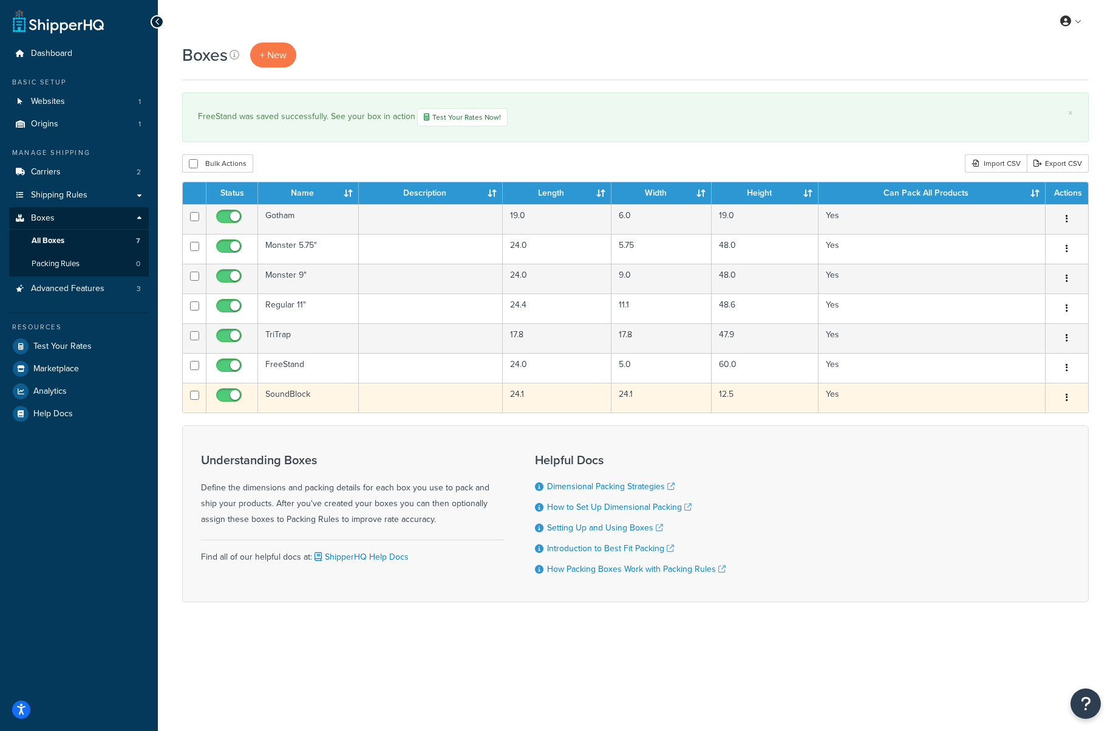
click at [299, 394] on td "SoundBlock" at bounding box center [308, 398] width 101 height 30
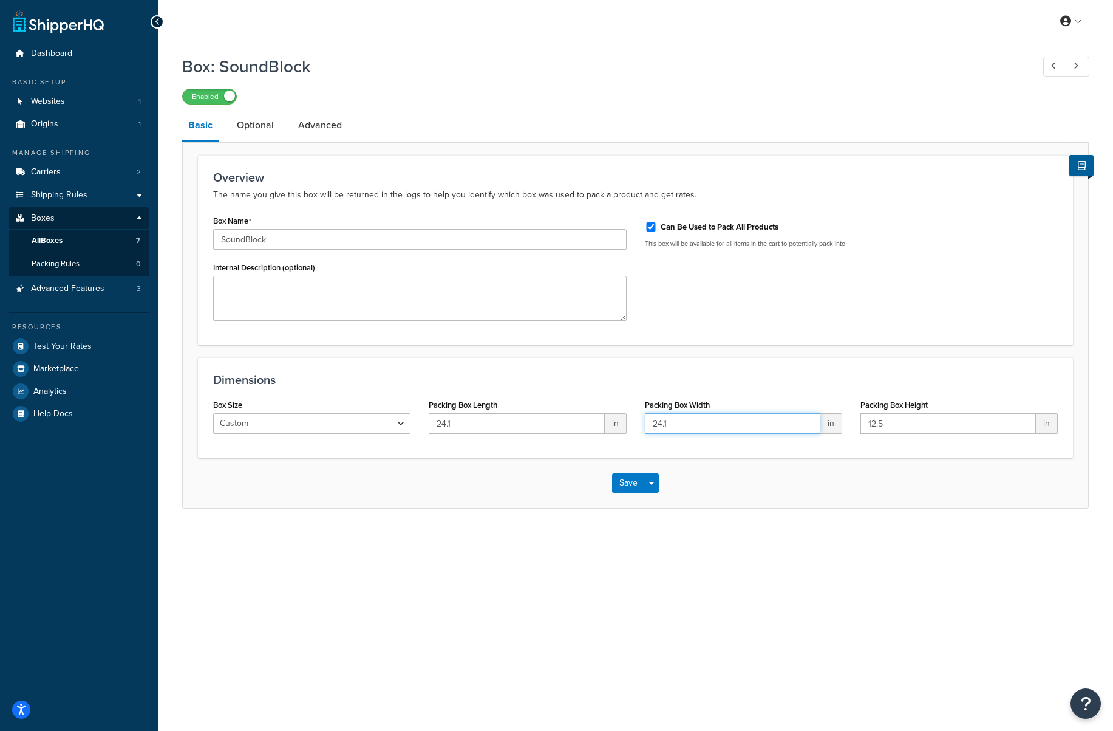
click at [688, 420] on input "24.1" at bounding box center [733, 423] width 176 height 21
drag, startPoint x: 690, startPoint y: 422, endPoint x: 649, endPoint y: 423, distance: 41.3
click at [620, 424] on div "Box Size Custom USPS Small Flat Box USPS Medium Flat Box USPS Large Flat Box US…" at bounding box center [635, 419] width 863 height 47
type input "12.5"
drag, startPoint x: 894, startPoint y: 419, endPoint x: 832, endPoint y: 419, distance: 62.6
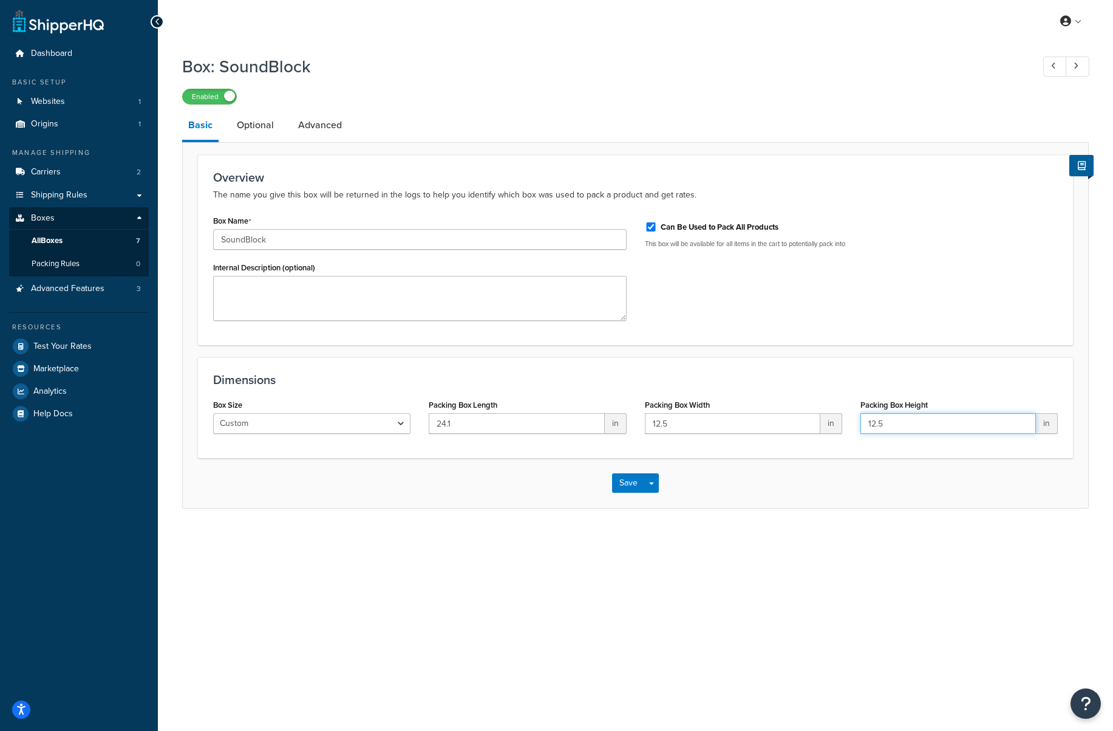
click at [832, 419] on div "Box Size Custom USPS Small Flat Box USPS Medium Flat Box USPS Large Flat Box US…" at bounding box center [635, 419] width 863 height 47
paste input "24.1"
type input "24.1"
click at [793, 482] on div "Save Save Dropdown Save and Edit Save and Duplicate Save and Create New" at bounding box center [636, 483] width 906 height 50
click at [633, 485] on button "Save" at bounding box center [628, 482] width 33 height 19
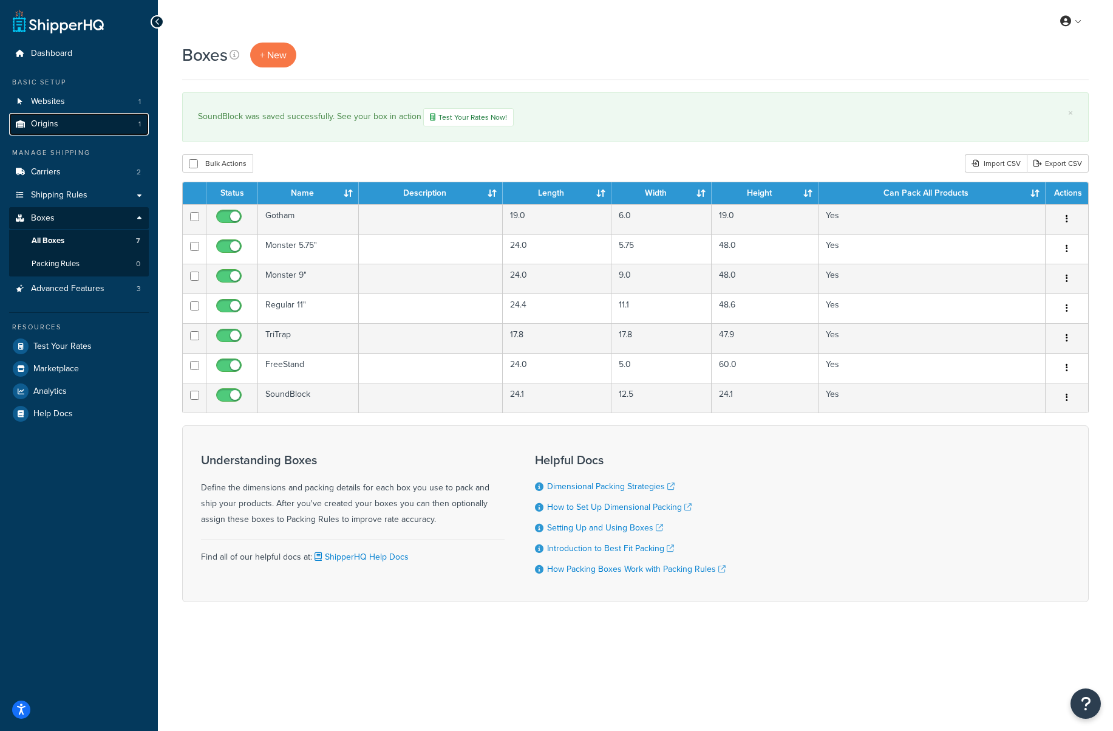
click at [63, 120] on link "Origins 1" at bounding box center [79, 124] width 140 height 22
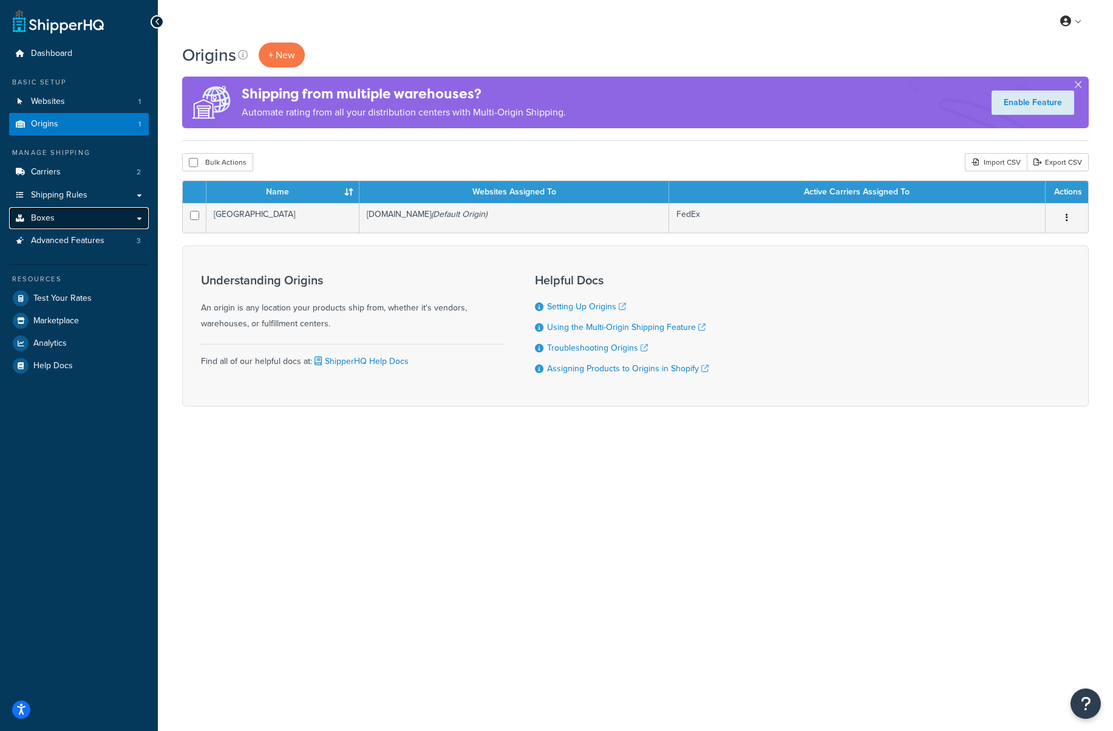
click at [67, 217] on link "Boxes" at bounding box center [79, 218] width 140 height 22
